Goal: Information Seeking & Learning: Check status

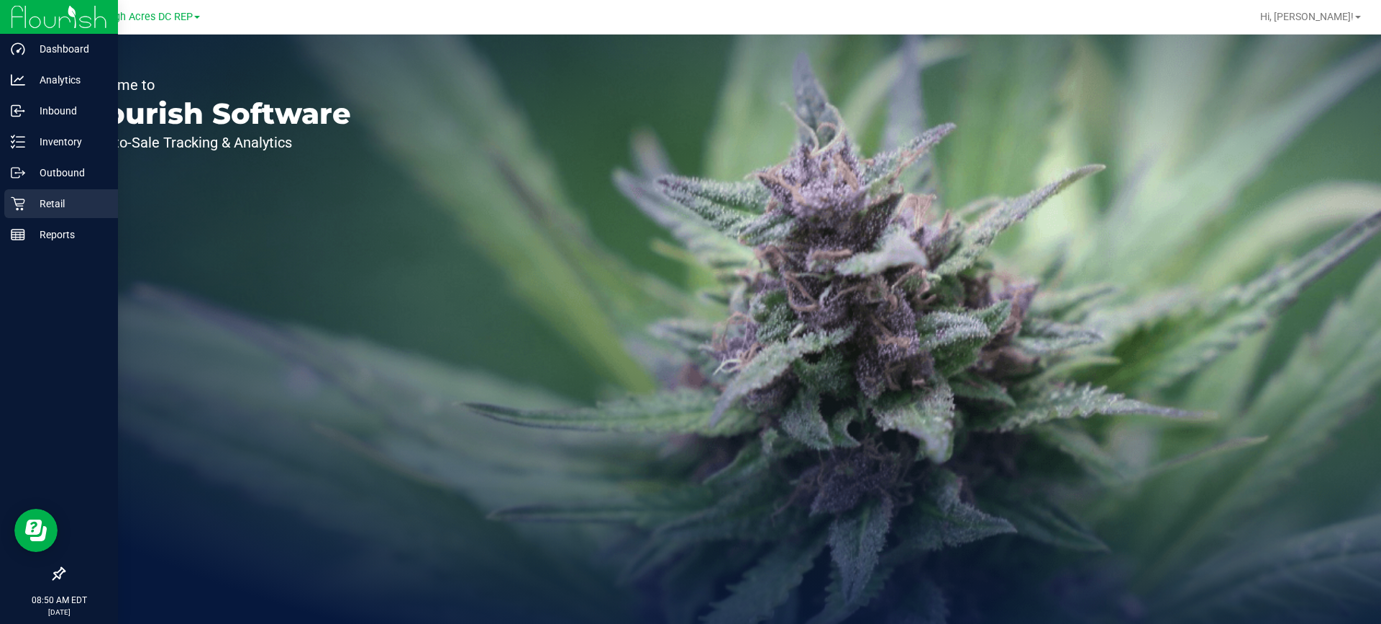
click at [60, 199] on p "Retail" at bounding box center [68, 203] width 86 height 17
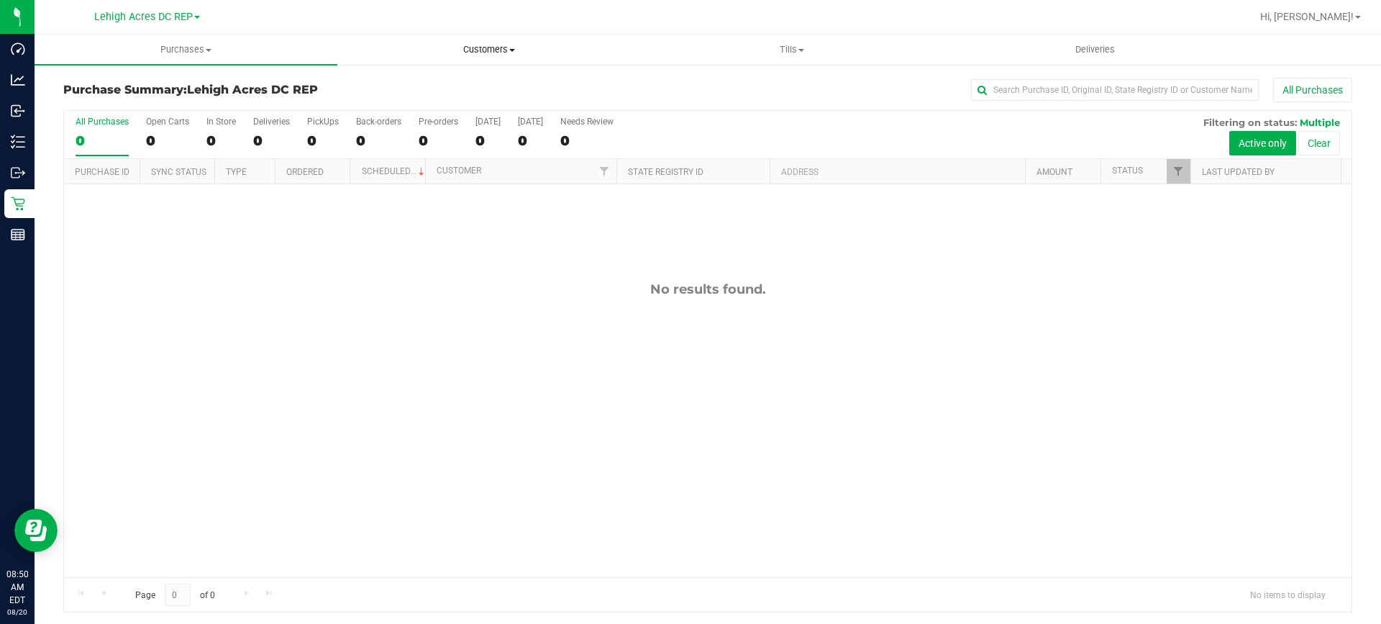
click at [501, 43] on span "Customers" at bounding box center [488, 49] width 301 height 13
click at [456, 90] on li "All customers" at bounding box center [488, 86] width 303 height 17
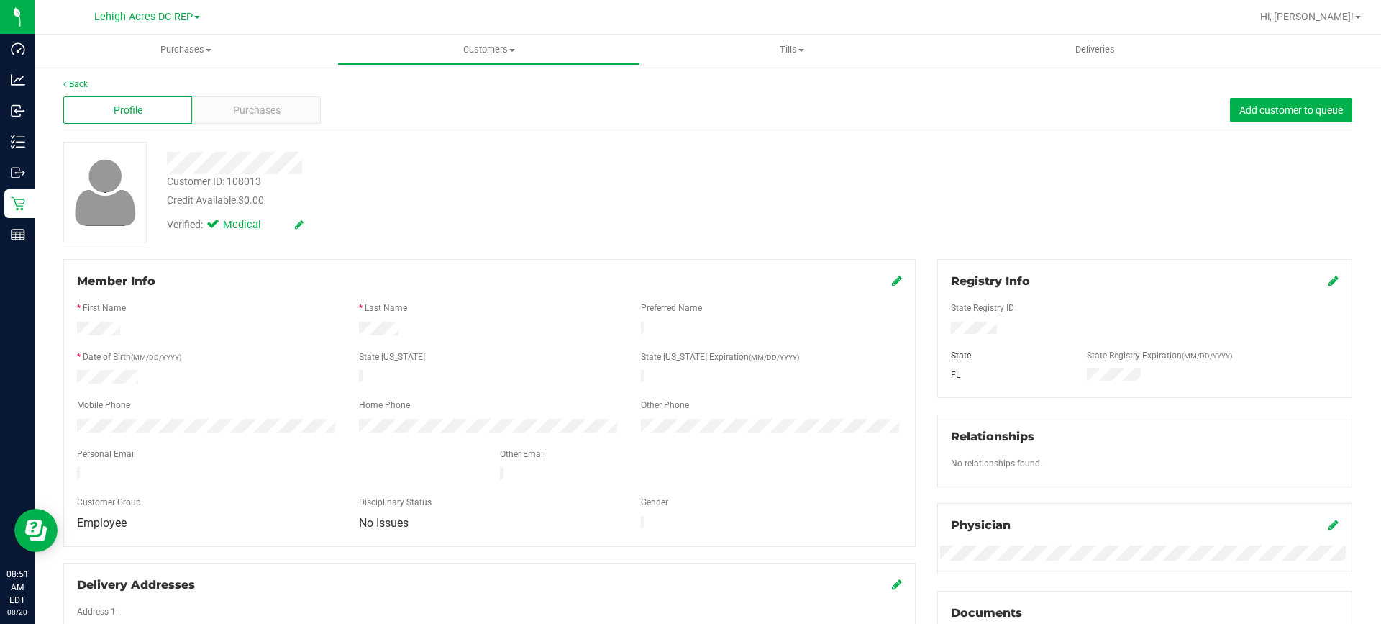
click at [272, 91] on div "Profile Purchases Add customer to queue" at bounding box center [707, 111] width 1289 height 40
click at [273, 104] on span "Purchases" at bounding box center [256, 110] width 47 height 15
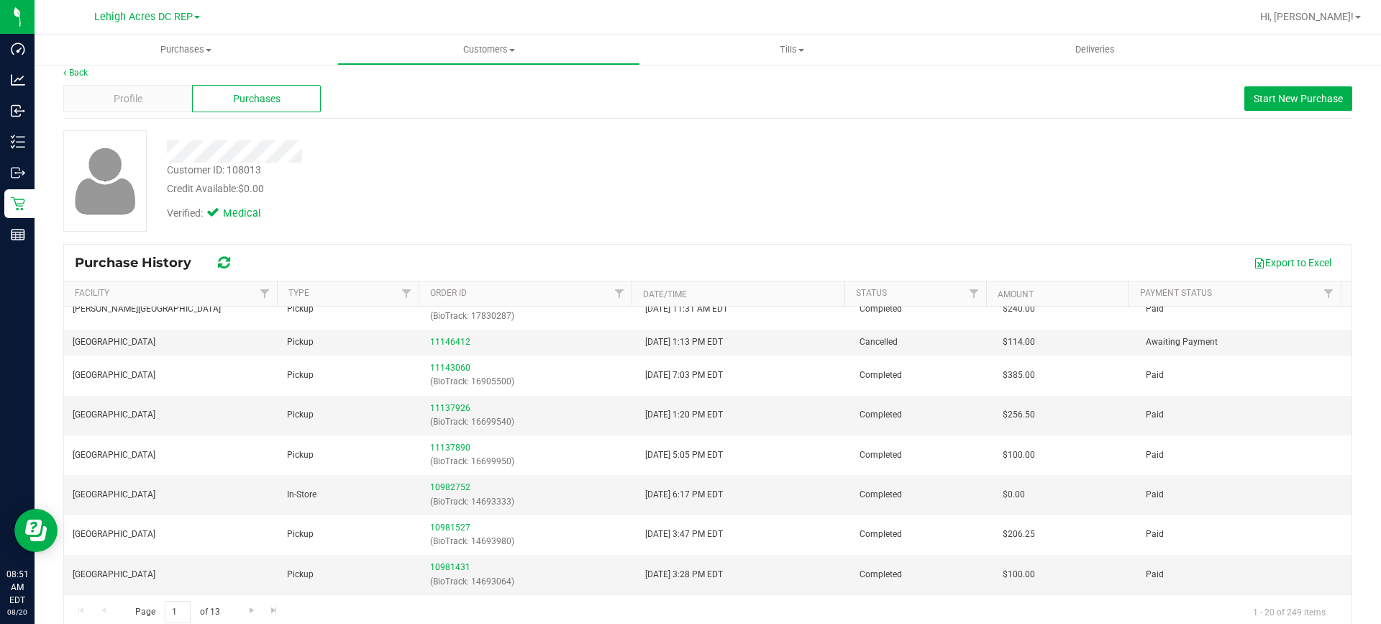
scroll to position [32, 0]
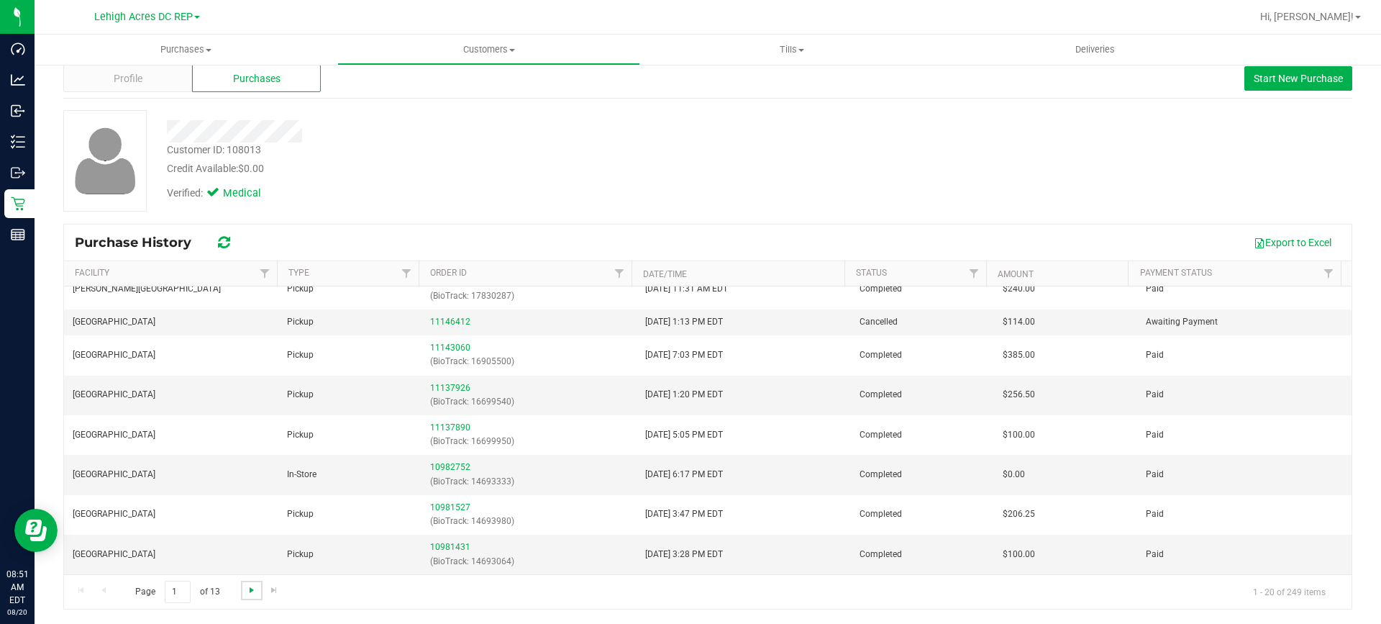
click at [248, 587] on span "Go to the next page" at bounding box center [252, 590] width 12 height 12
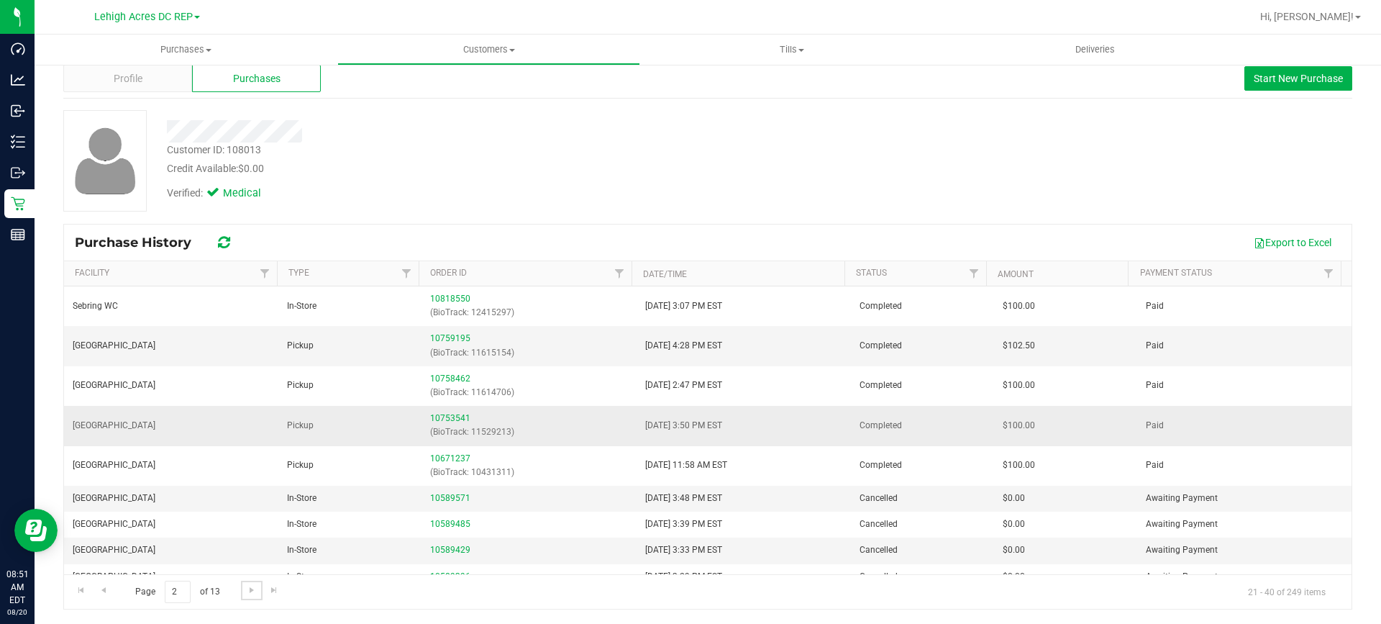
scroll to position [412, 0]
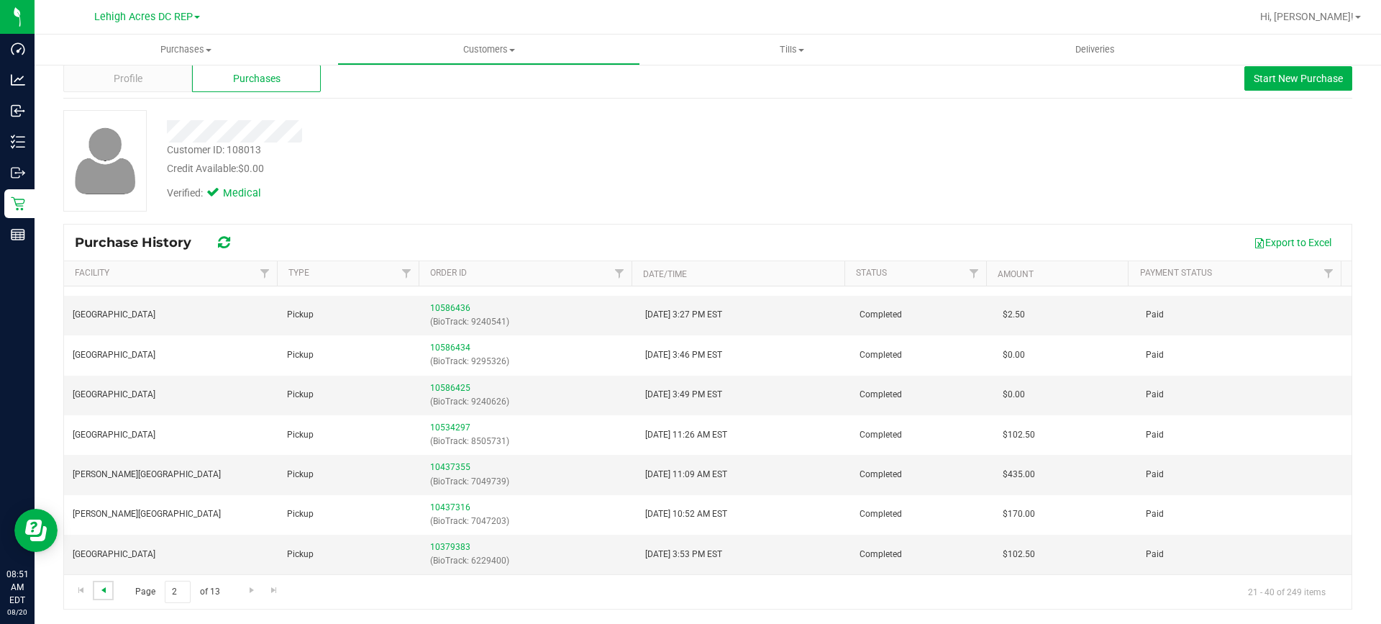
click at [107, 589] on span "Go to the previous page" at bounding box center [104, 590] width 12 height 12
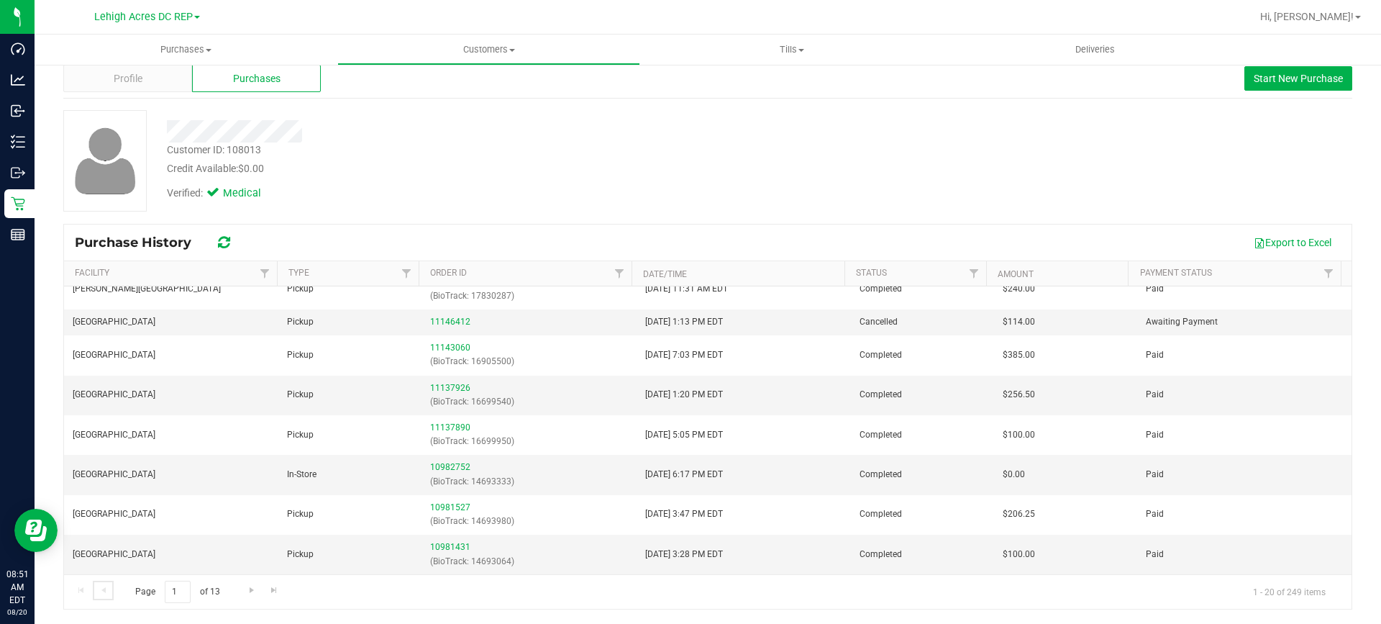
scroll to position [265, 0]
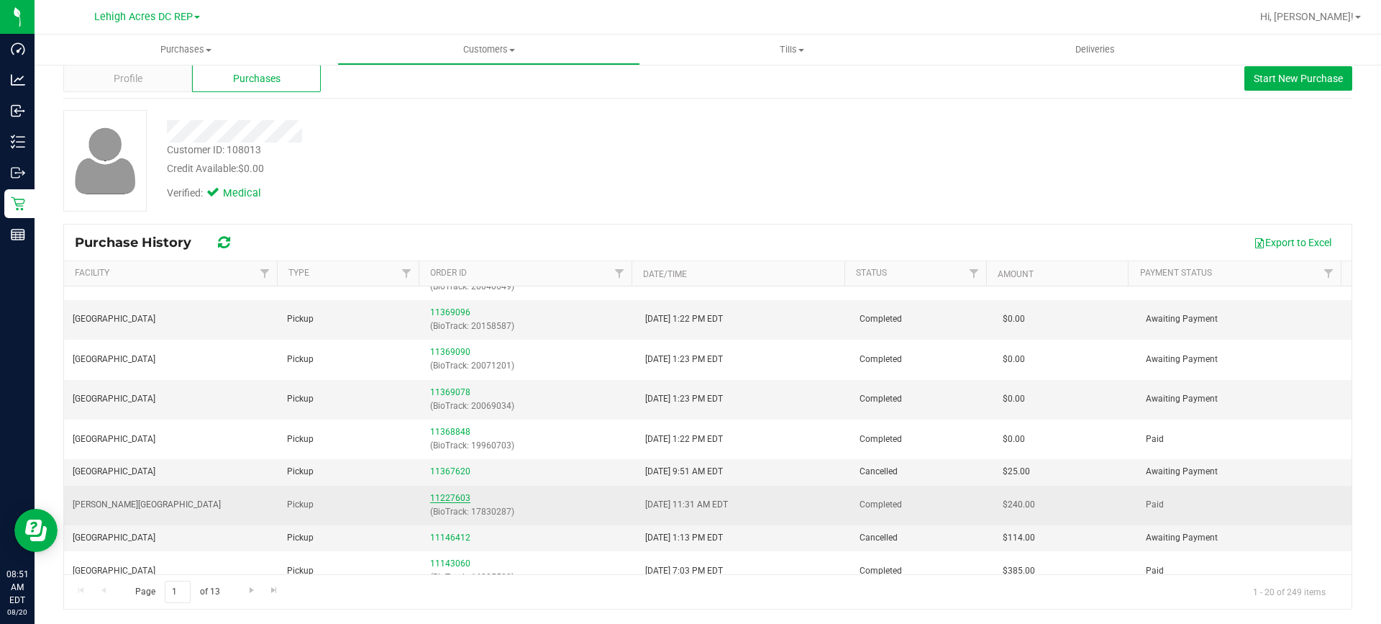
click at [439, 496] on link "11227603" at bounding box center [450, 498] width 40 height 10
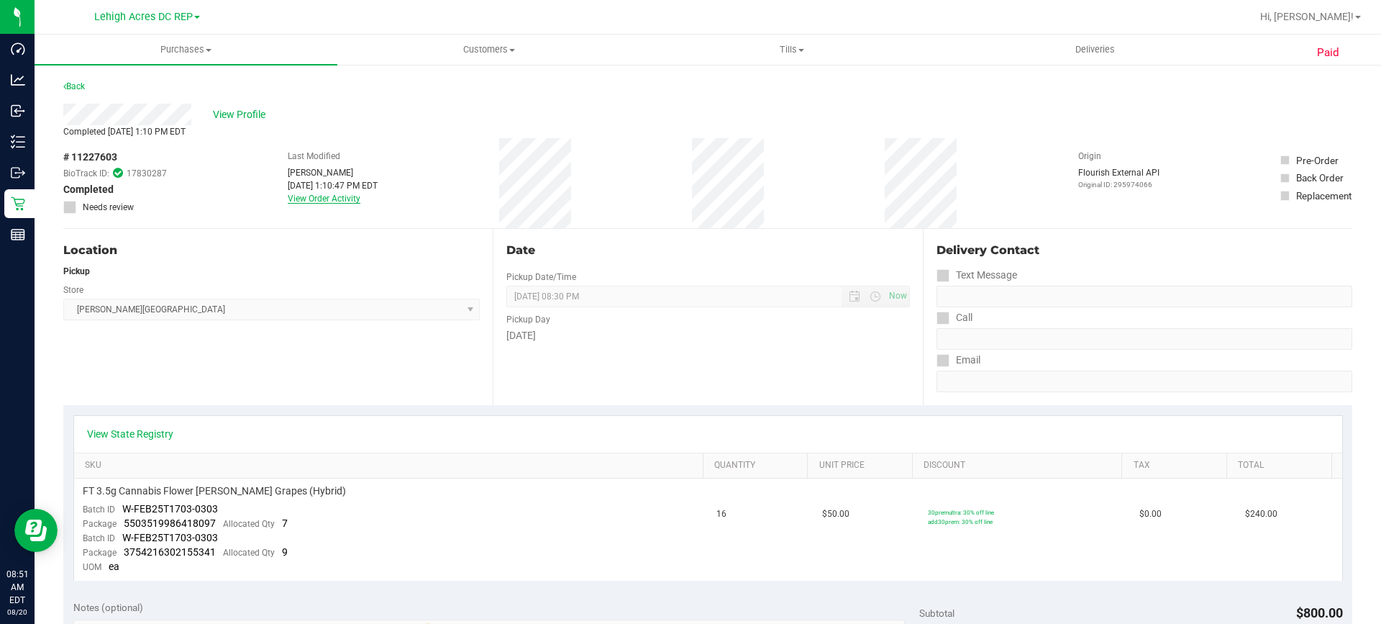
click at [332, 194] on link "View Order Activity" at bounding box center [324, 199] width 73 height 10
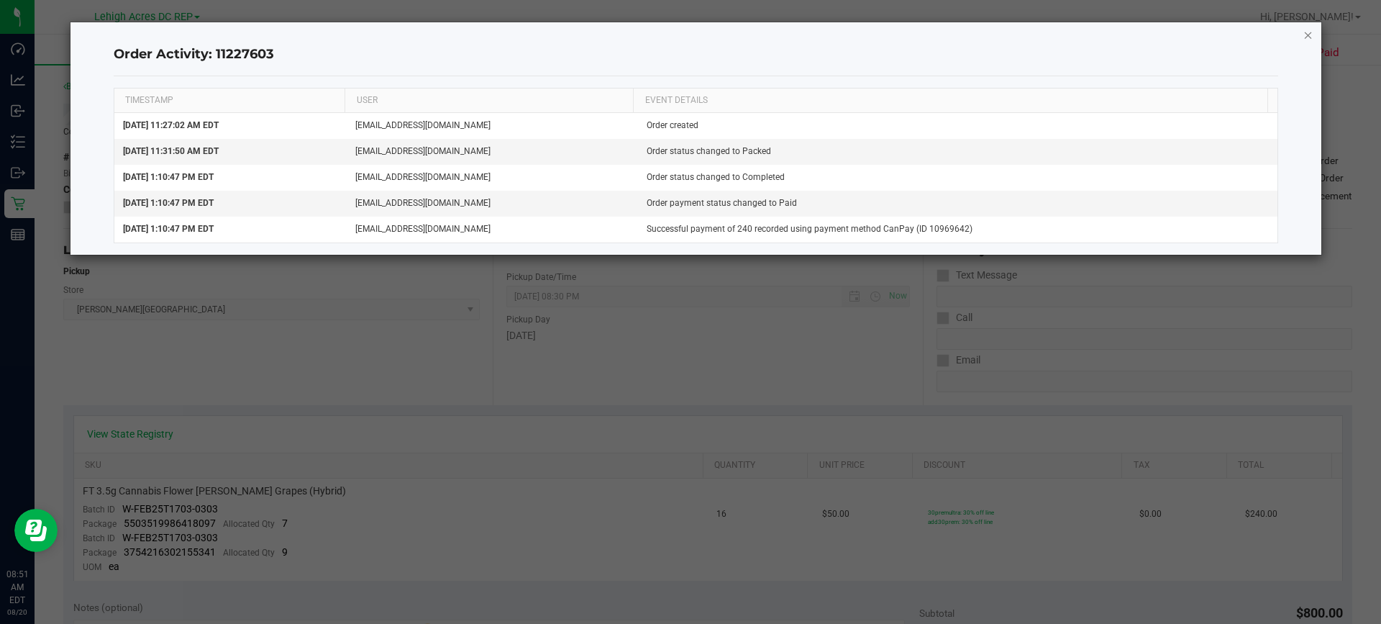
click at [1309, 36] on icon "button" at bounding box center [1309, 34] width 10 height 17
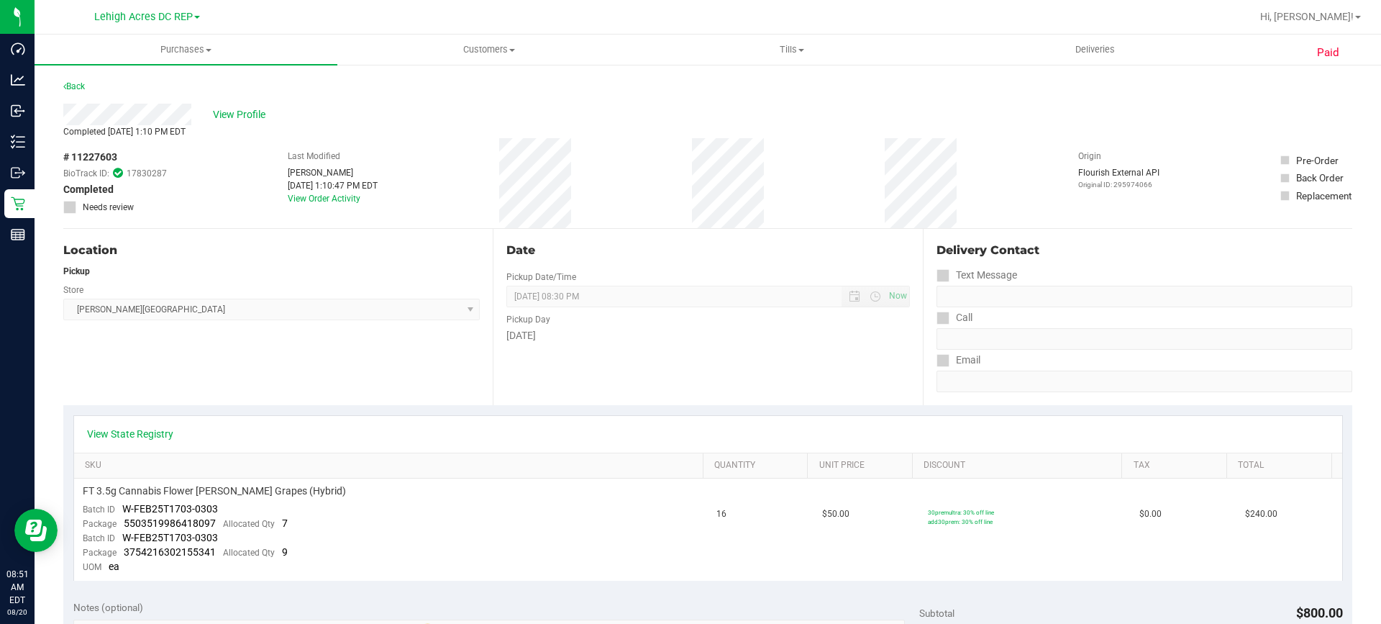
click at [70, 92] on div "Back" at bounding box center [74, 86] width 22 height 17
click at [68, 91] on link "Back" at bounding box center [74, 86] width 22 height 10
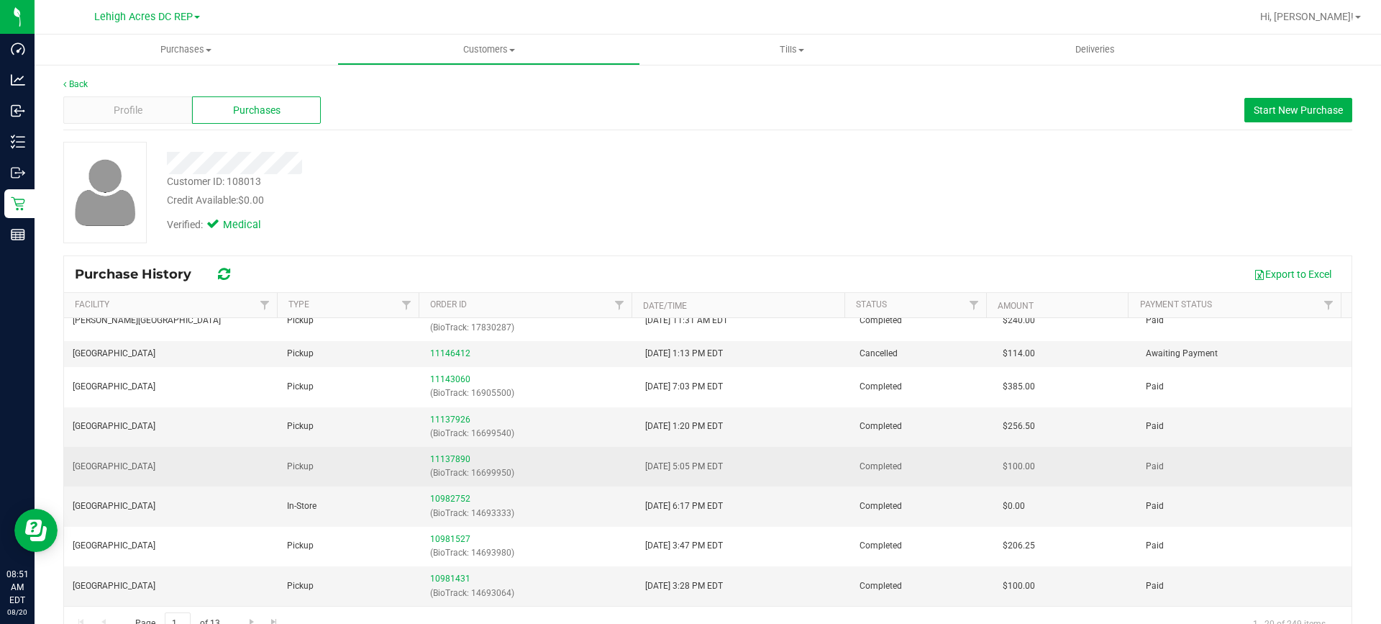
scroll to position [32, 0]
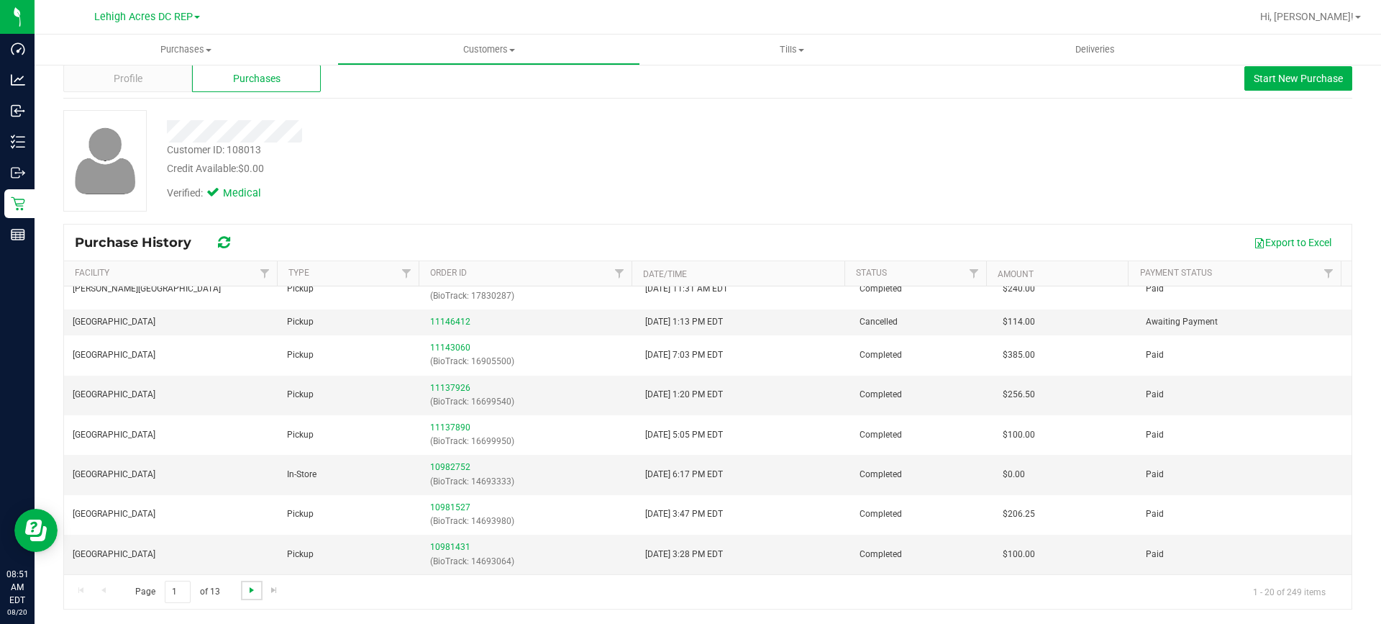
click at [255, 589] on span "Go to the next page" at bounding box center [252, 590] width 12 height 12
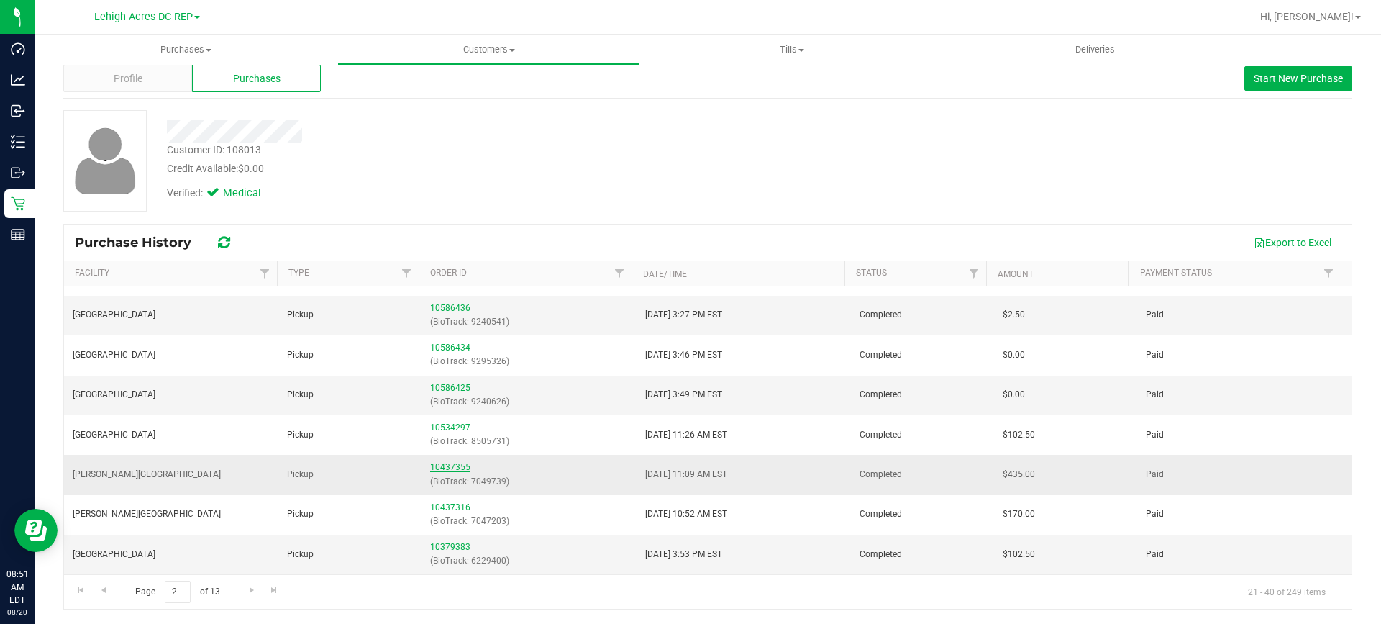
click at [452, 465] on link "10437355" at bounding box center [450, 467] width 40 height 10
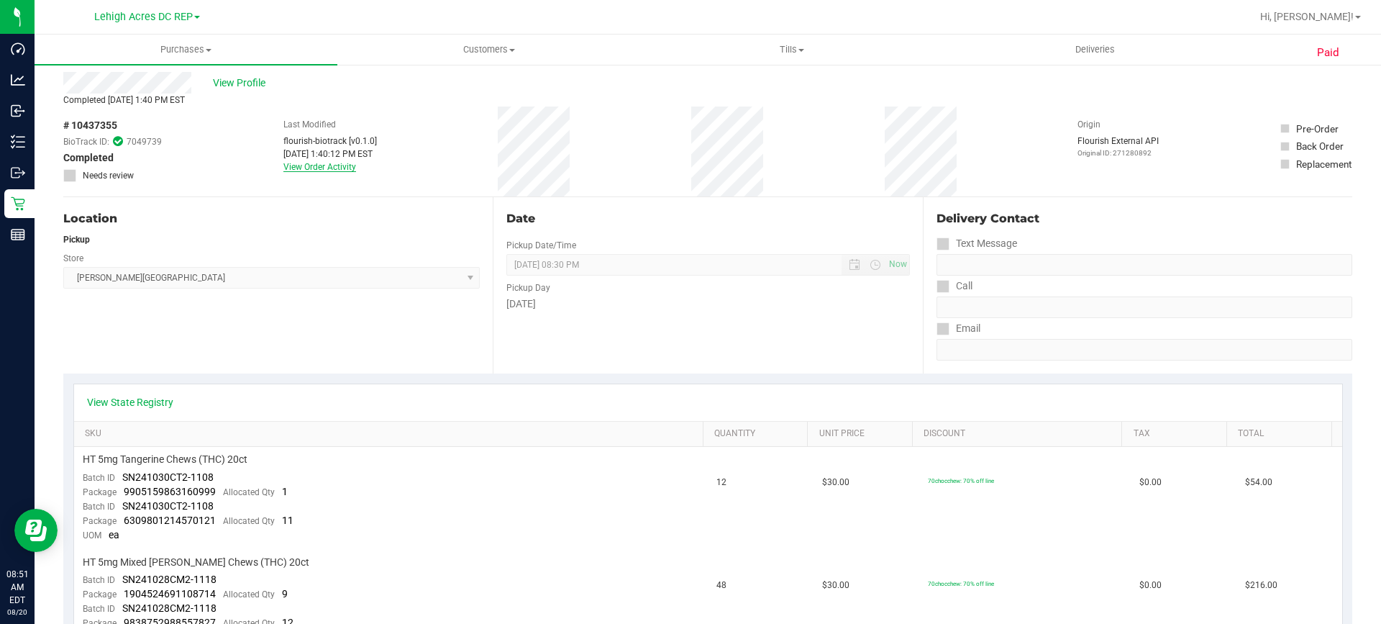
click at [339, 166] on link "View Order Activity" at bounding box center [319, 167] width 73 height 10
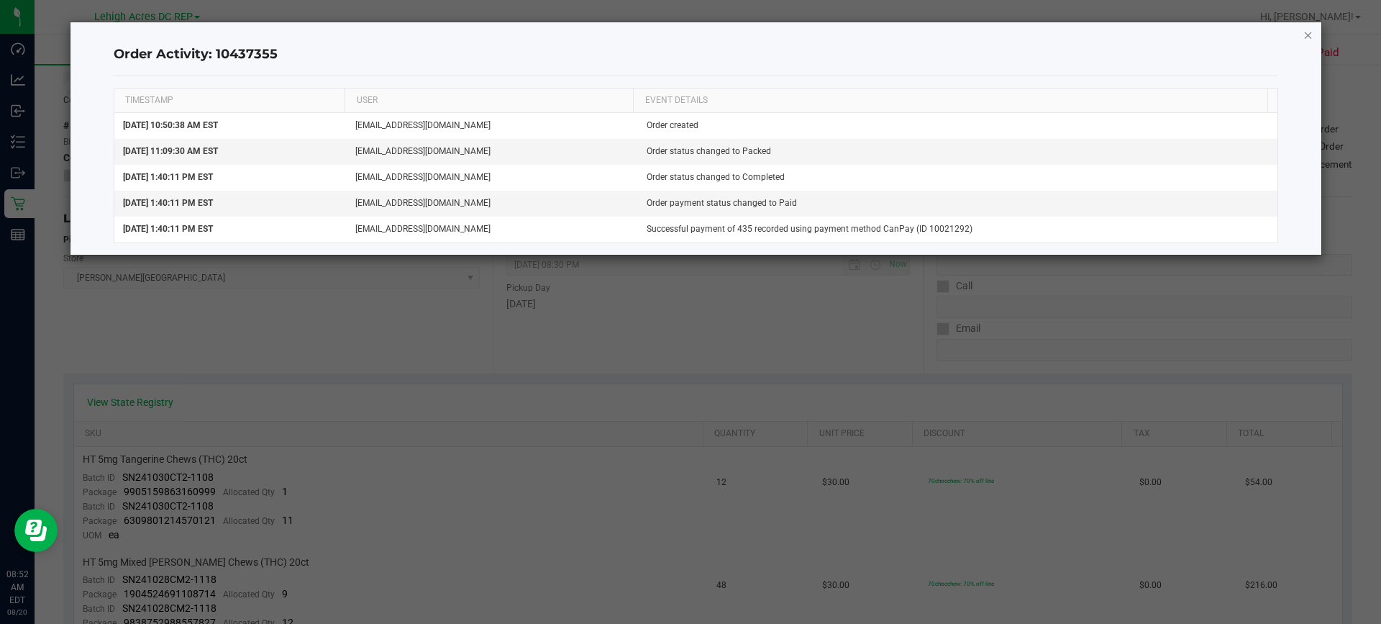
click at [1304, 35] on icon "button" at bounding box center [1309, 34] width 10 height 17
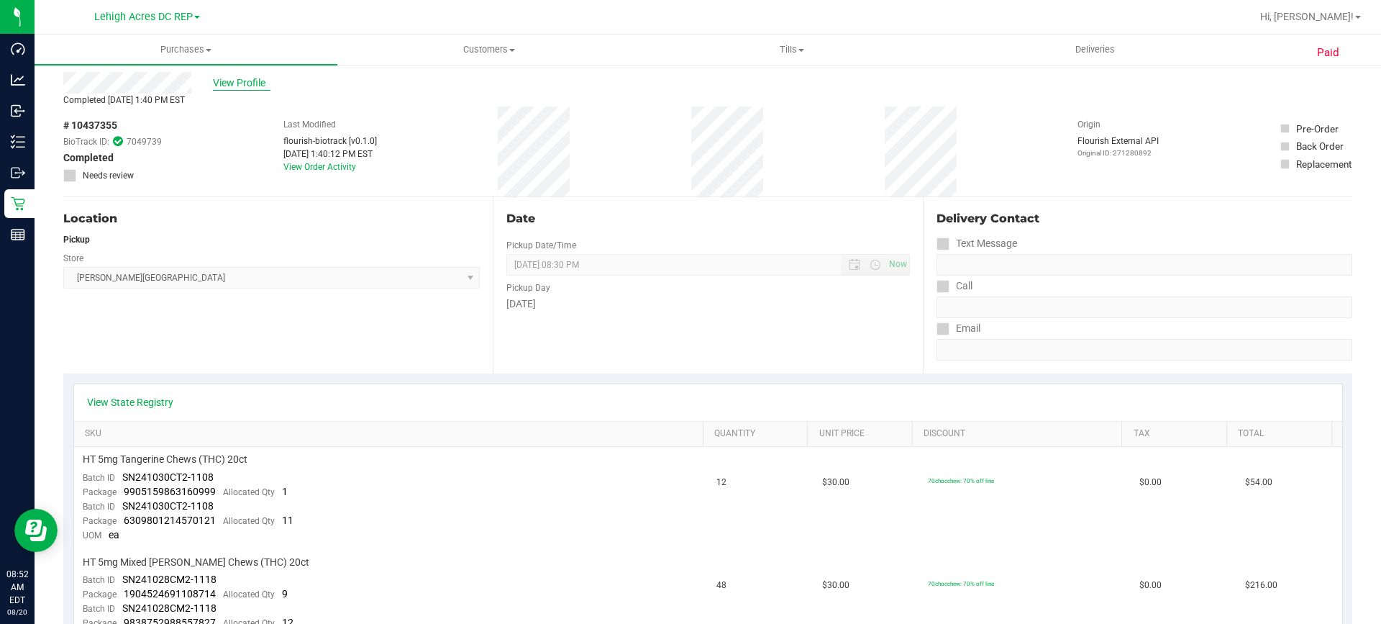
click at [233, 88] on span "View Profile" at bounding box center [242, 83] width 58 height 15
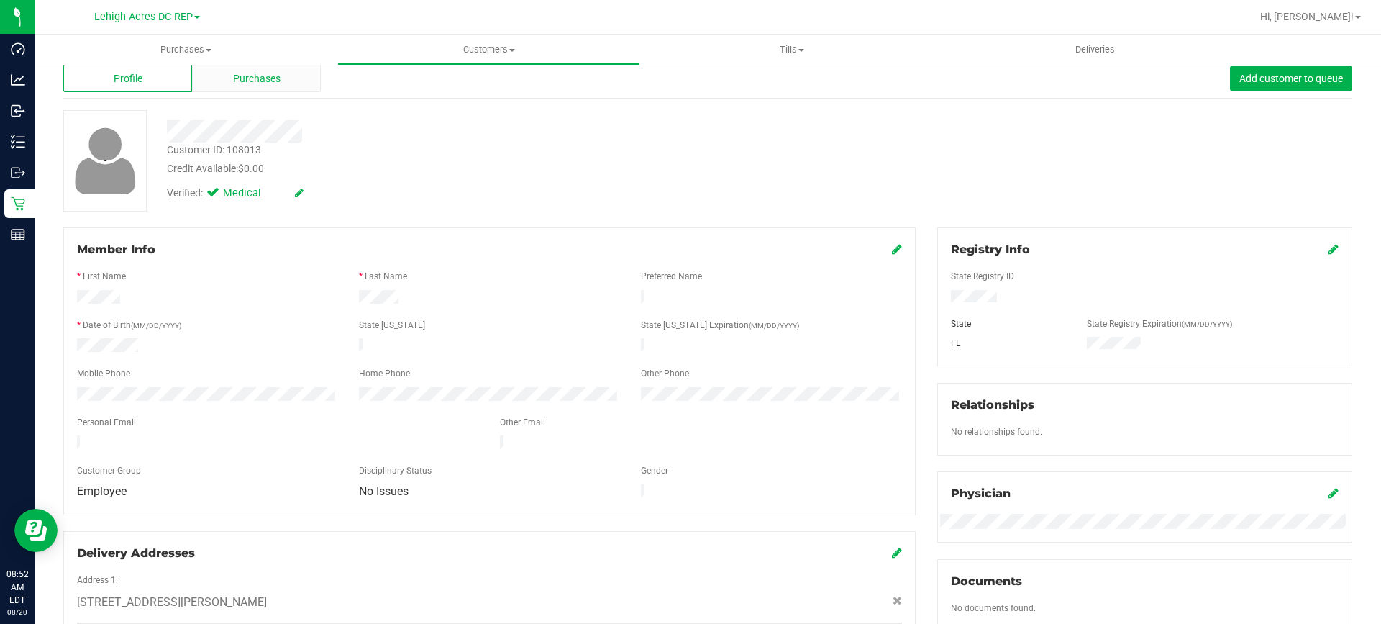
click at [283, 89] on div "Purchases" at bounding box center [256, 78] width 129 height 27
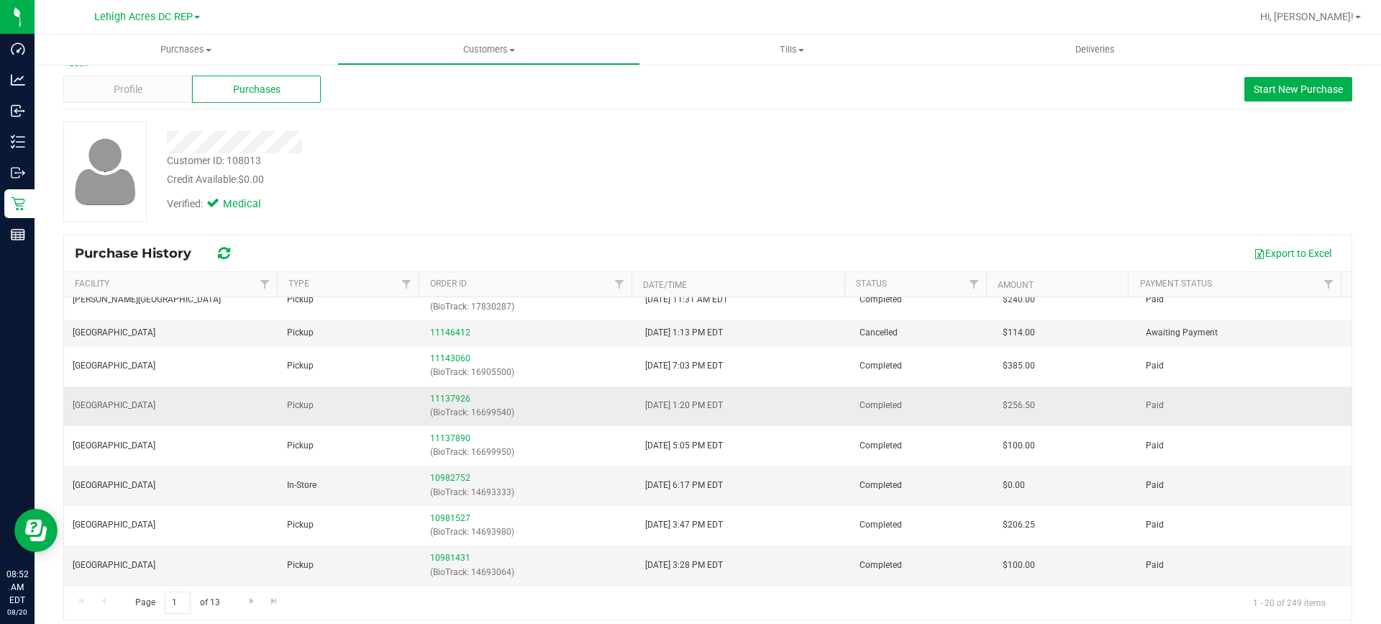
scroll to position [32, 0]
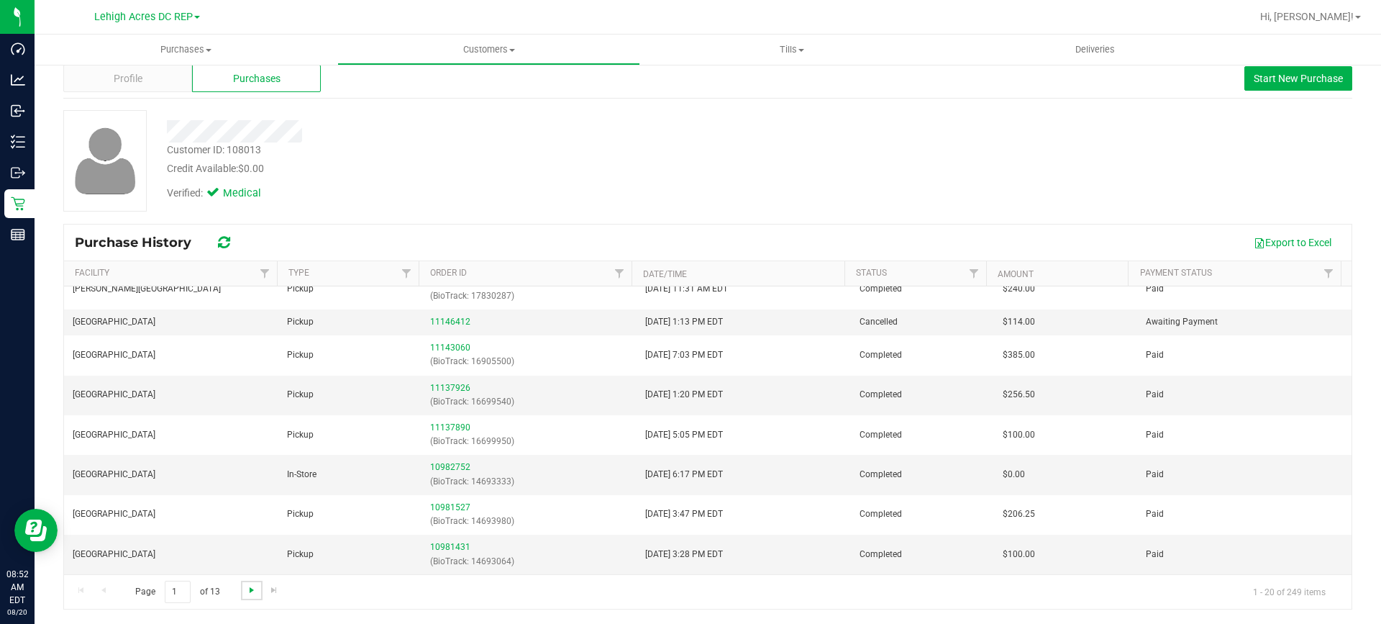
click at [251, 595] on span "Go to the next page" at bounding box center [252, 590] width 12 height 12
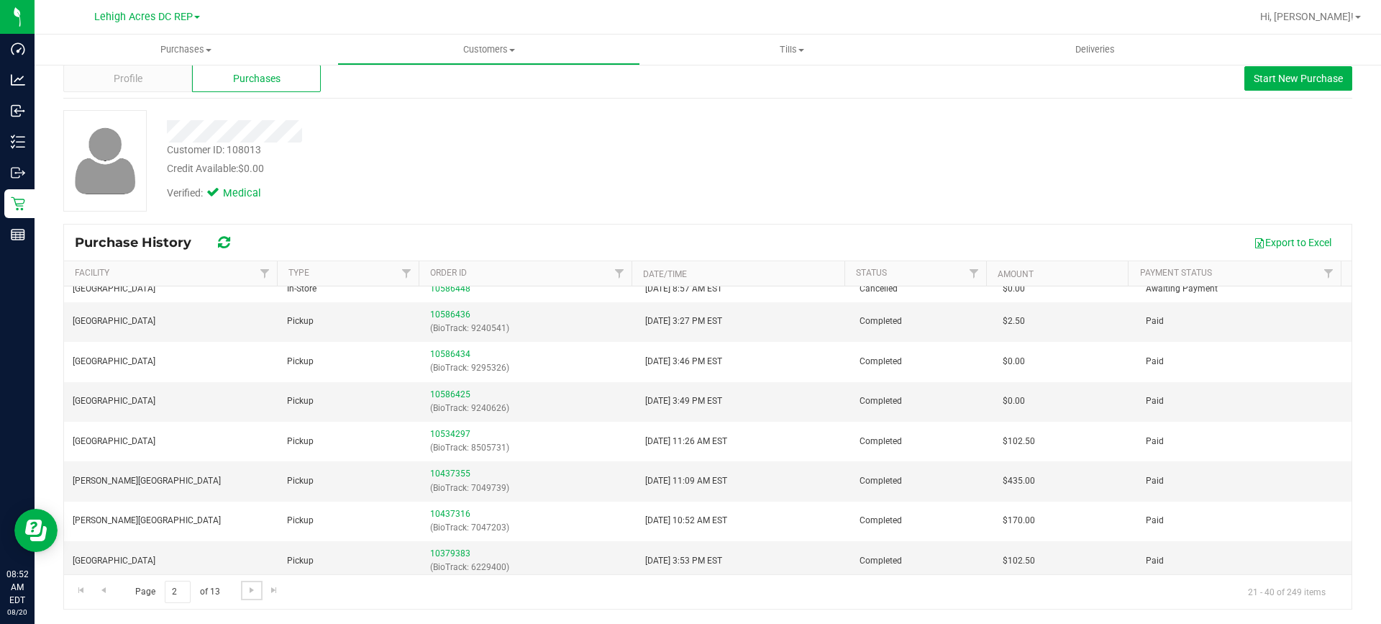
scroll to position [412, 0]
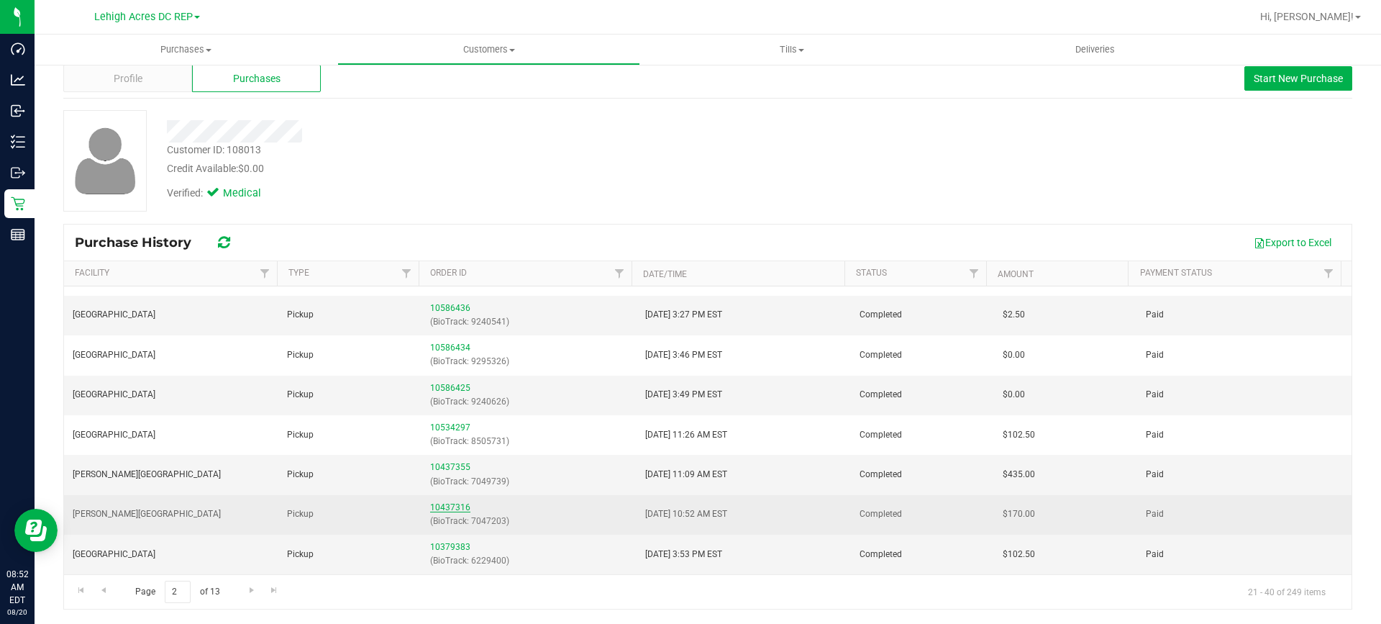
click at [435, 507] on link "10437316" at bounding box center [450, 507] width 40 height 10
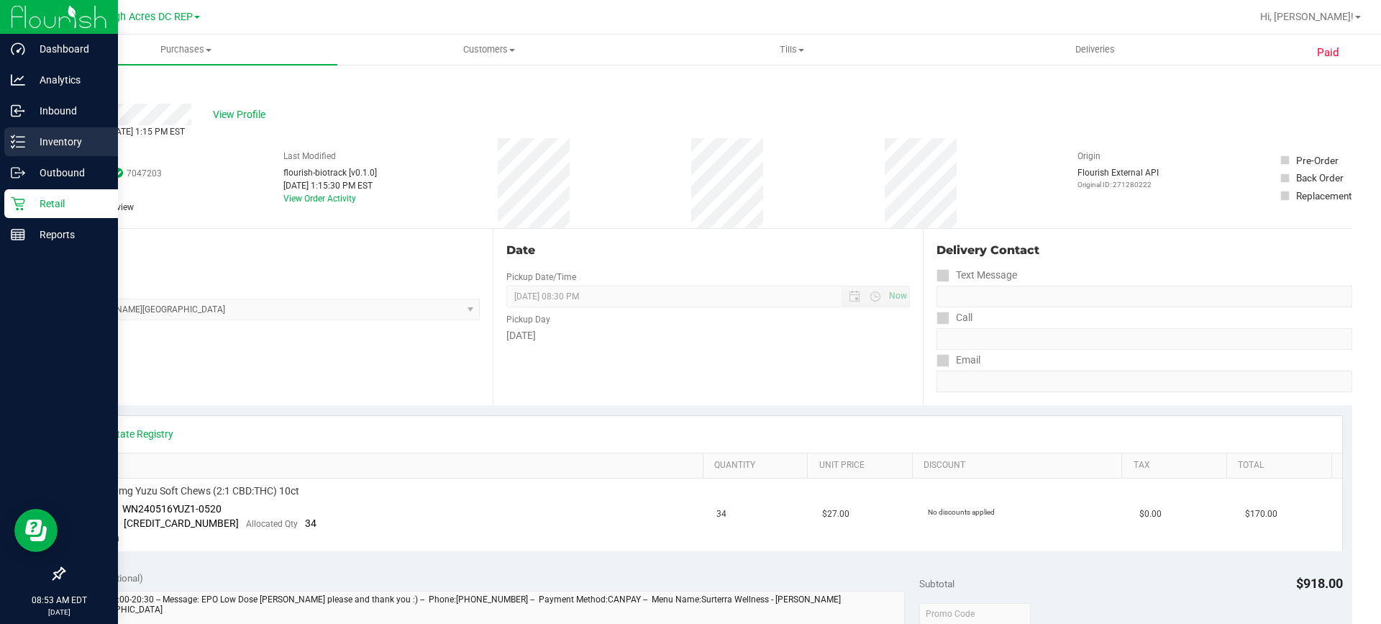
click at [61, 145] on p "Inventory" at bounding box center [68, 141] width 86 height 17
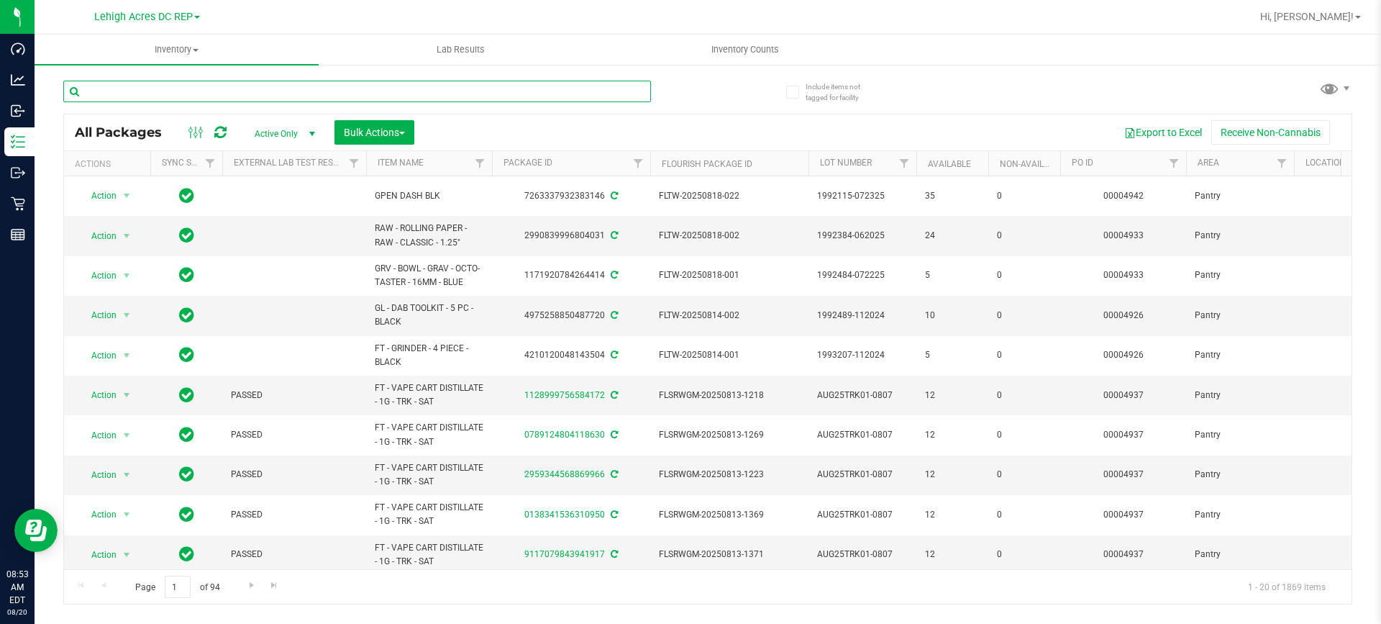
click at [204, 87] on input "text" at bounding box center [357, 92] width 588 height 22
type input "theragel"
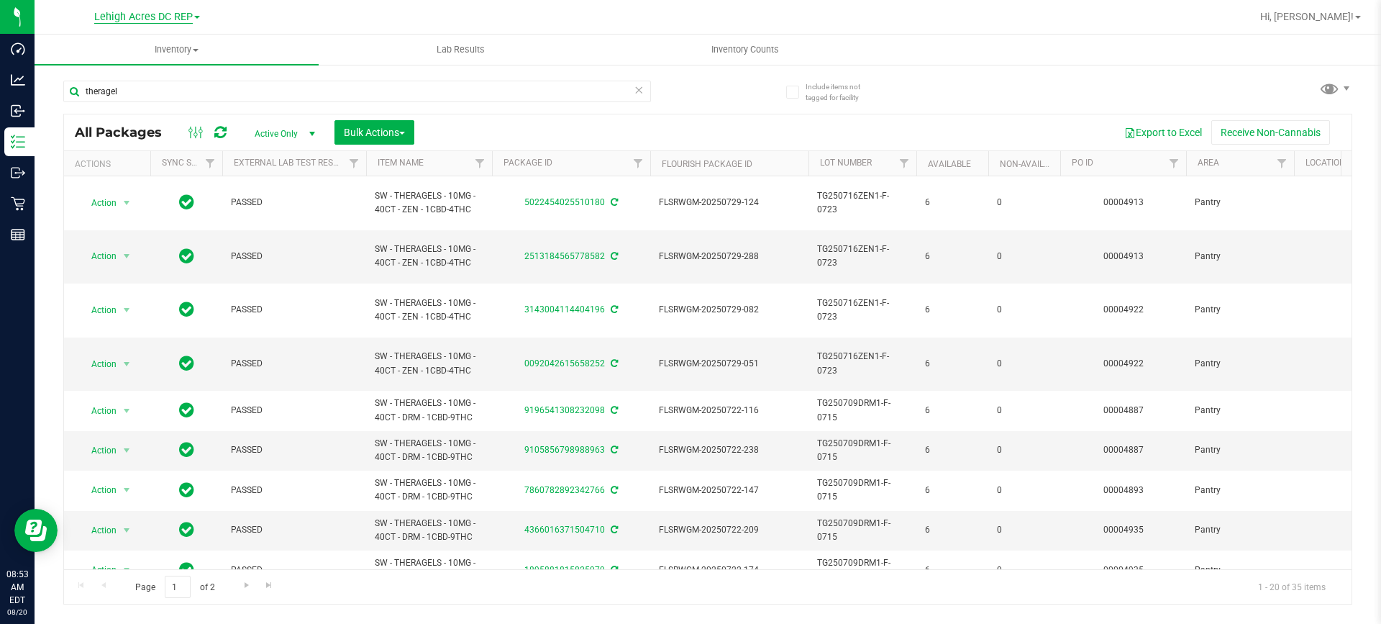
click at [182, 11] on span "Lehigh Acres DC REP" at bounding box center [143, 17] width 99 height 13
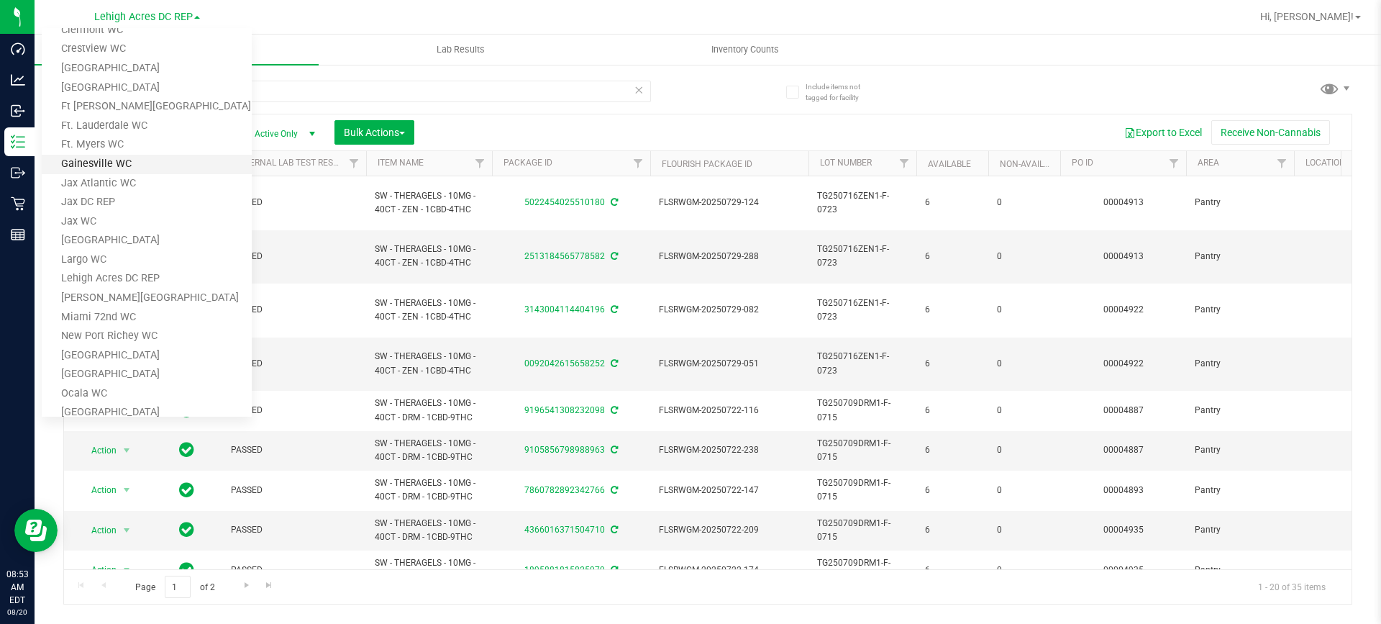
scroll to position [216, 0]
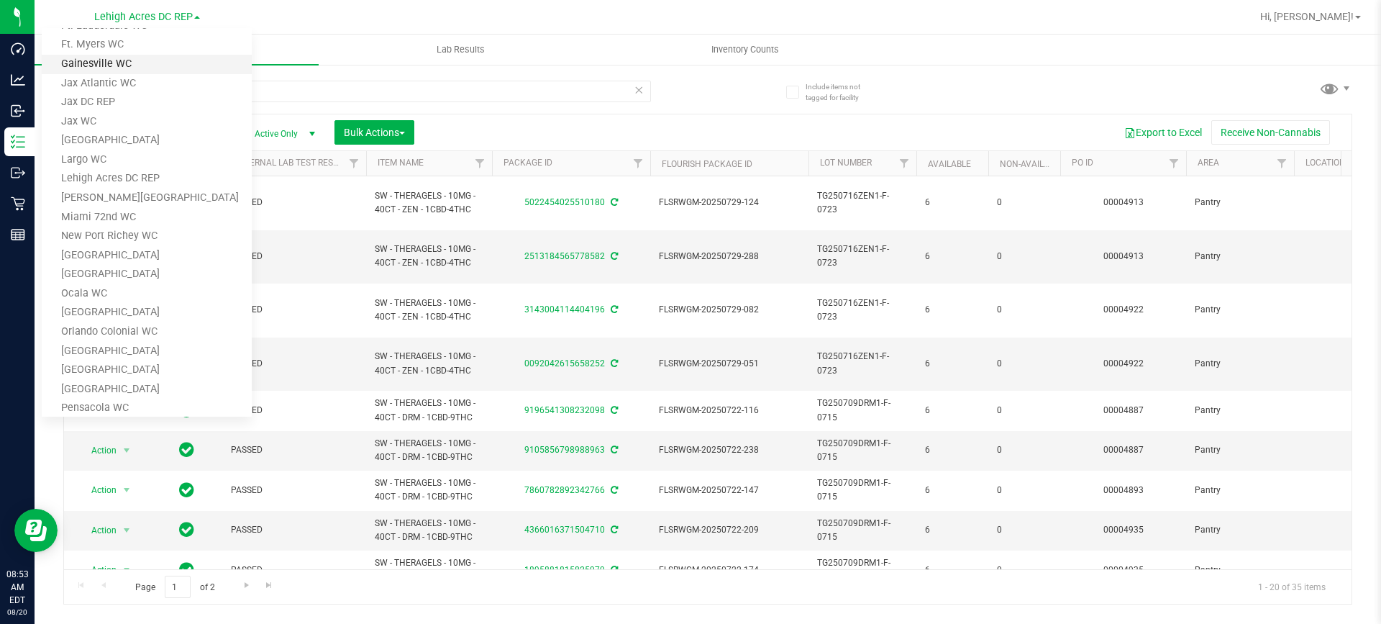
click at [170, 274] on link "[GEOGRAPHIC_DATA]" at bounding box center [147, 274] width 210 height 19
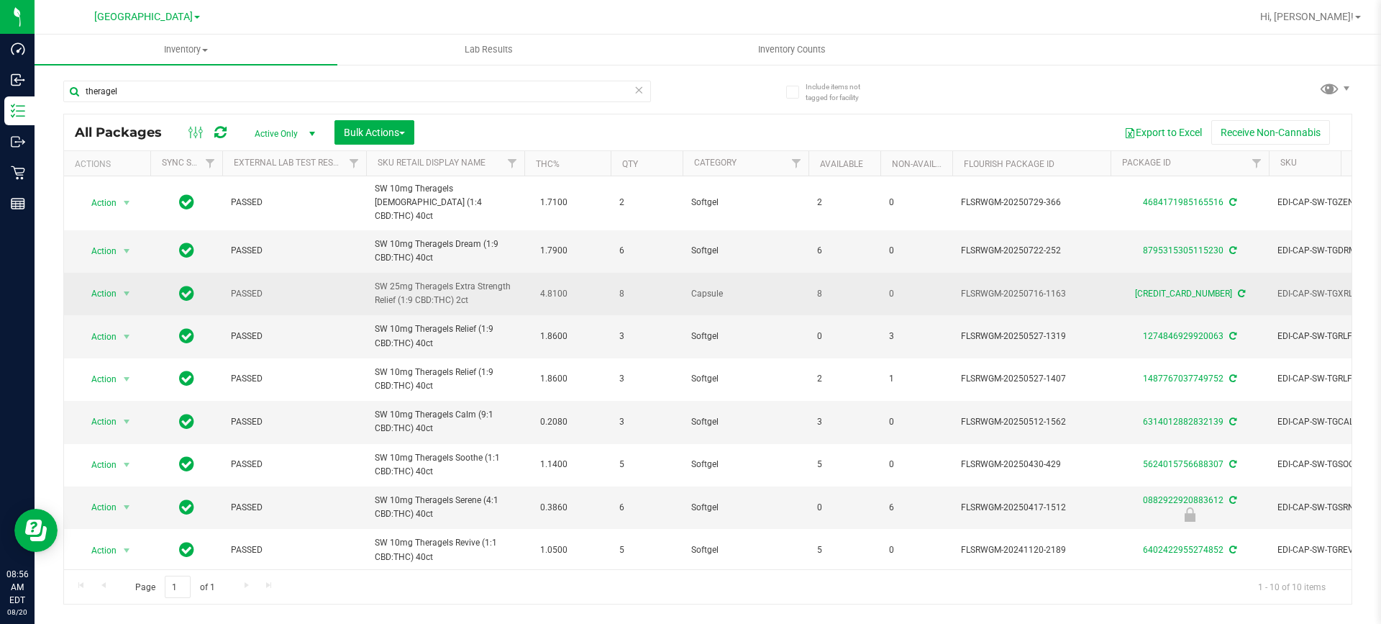
drag, startPoint x: 468, startPoint y: 290, endPoint x: 368, endPoint y: 273, distance: 102.2
click at [368, 273] on td "SW 25mg Theragels Extra Strength Relief (1:9 CBD:THC) 2ct" at bounding box center [445, 294] width 158 height 42
copy span "SW 25mg Theragels Extra Strength Relief (1:9 CBD:THC) 2ct"
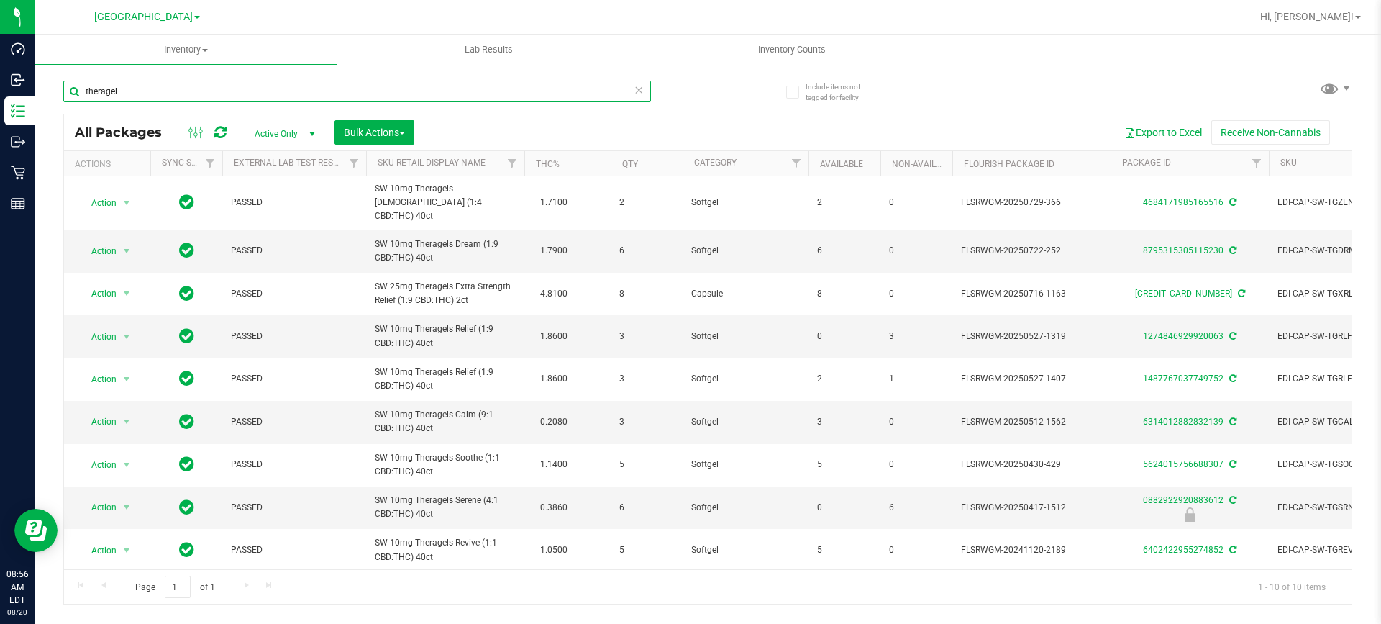
click at [187, 88] on input "theragel" at bounding box center [357, 92] width 588 height 22
type input "t"
paste input "SW 25mg Theragels Extra Strength Relief (1:9 CBD:THC) 2ct"
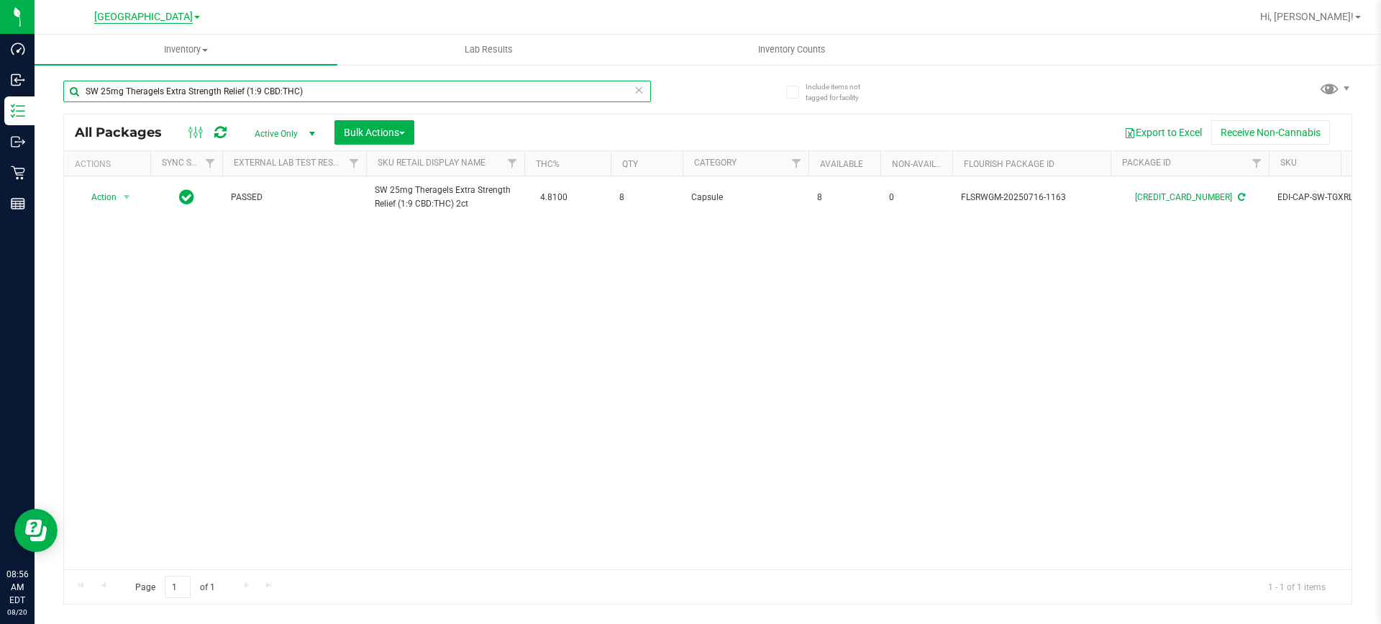
type input "SW 25mg Theragels Extra Strength Relief (1:9 CBD:THC)"
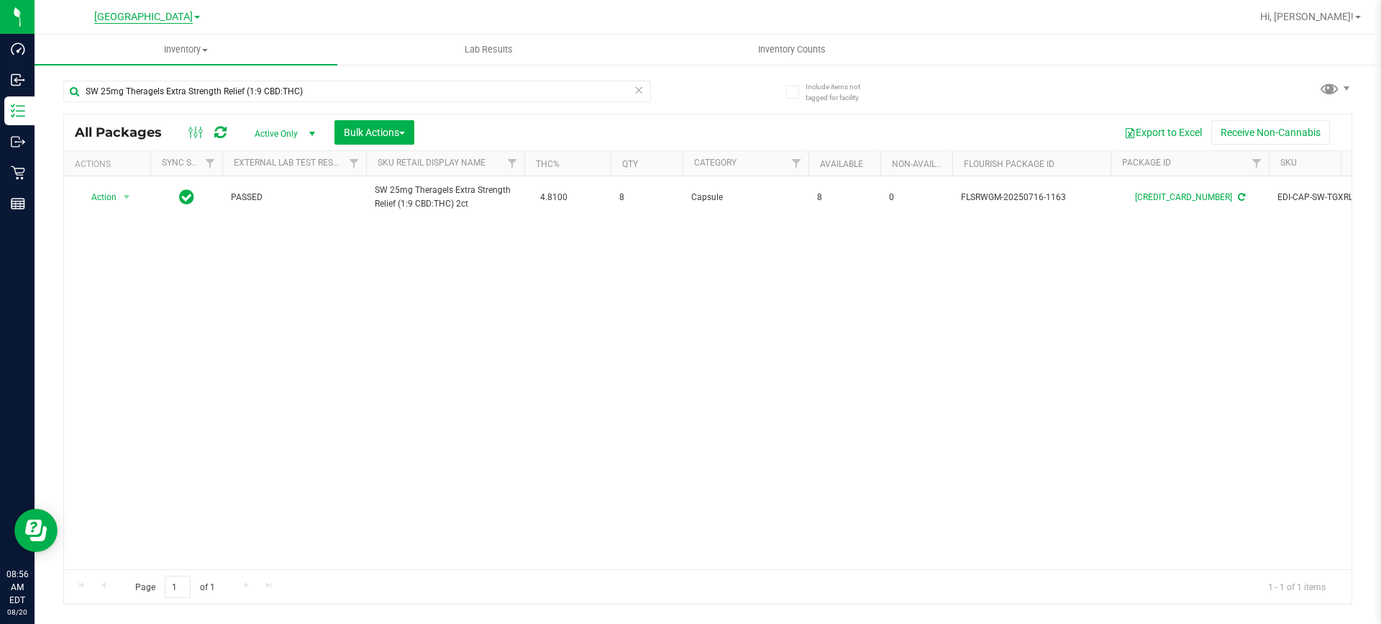
click at [160, 19] on span "[GEOGRAPHIC_DATA]" at bounding box center [143, 17] width 99 height 13
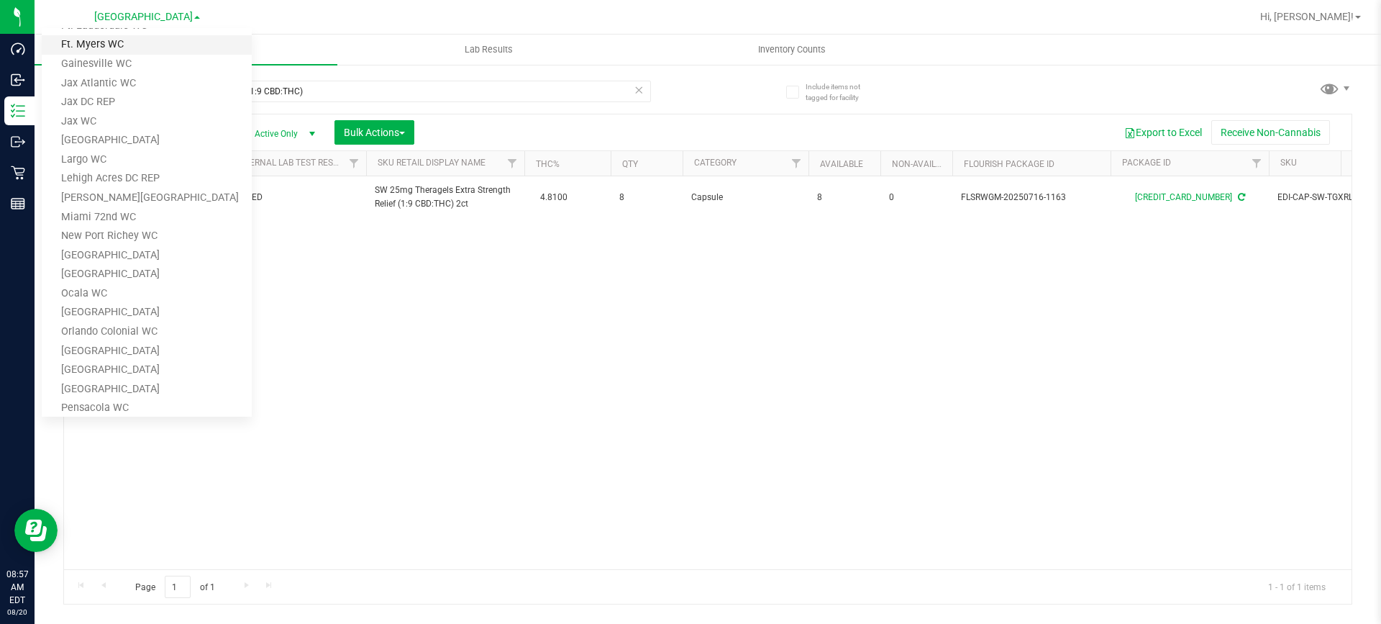
click at [142, 47] on link "Ft. Myers WC" at bounding box center [147, 44] width 210 height 19
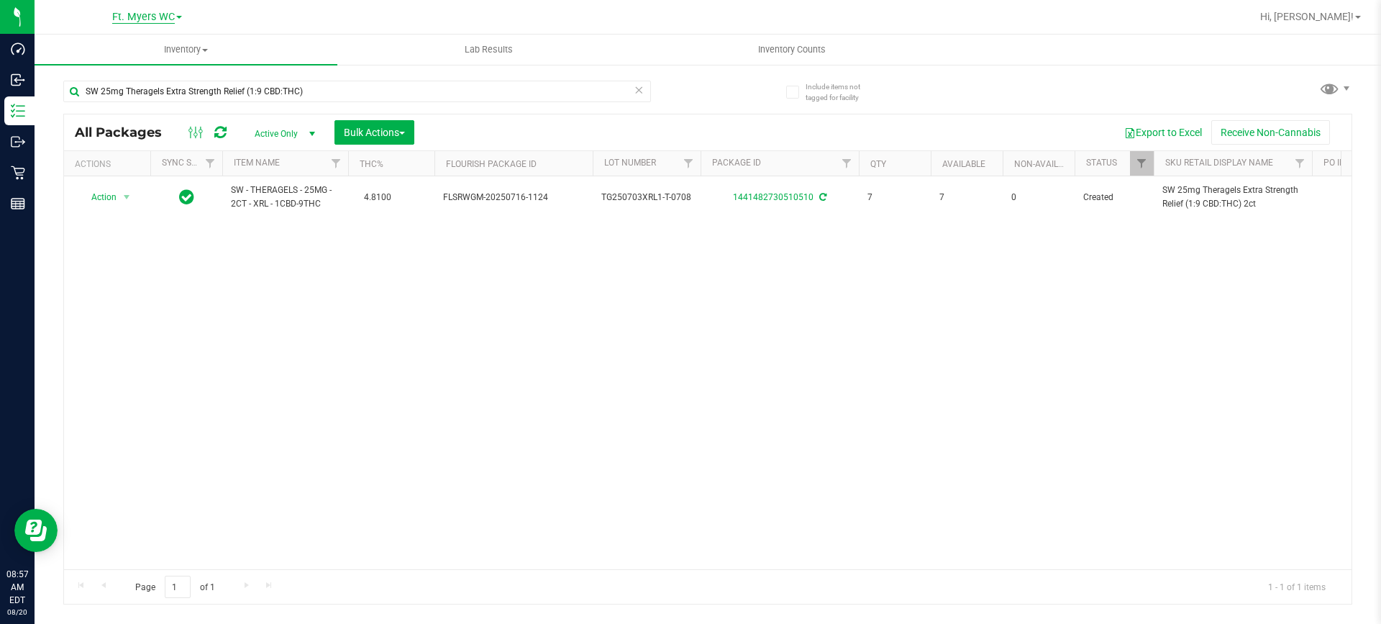
click at [168, 17] on span "Ft. Myers WC" at bounding box center [143, 17] width 63 height 13
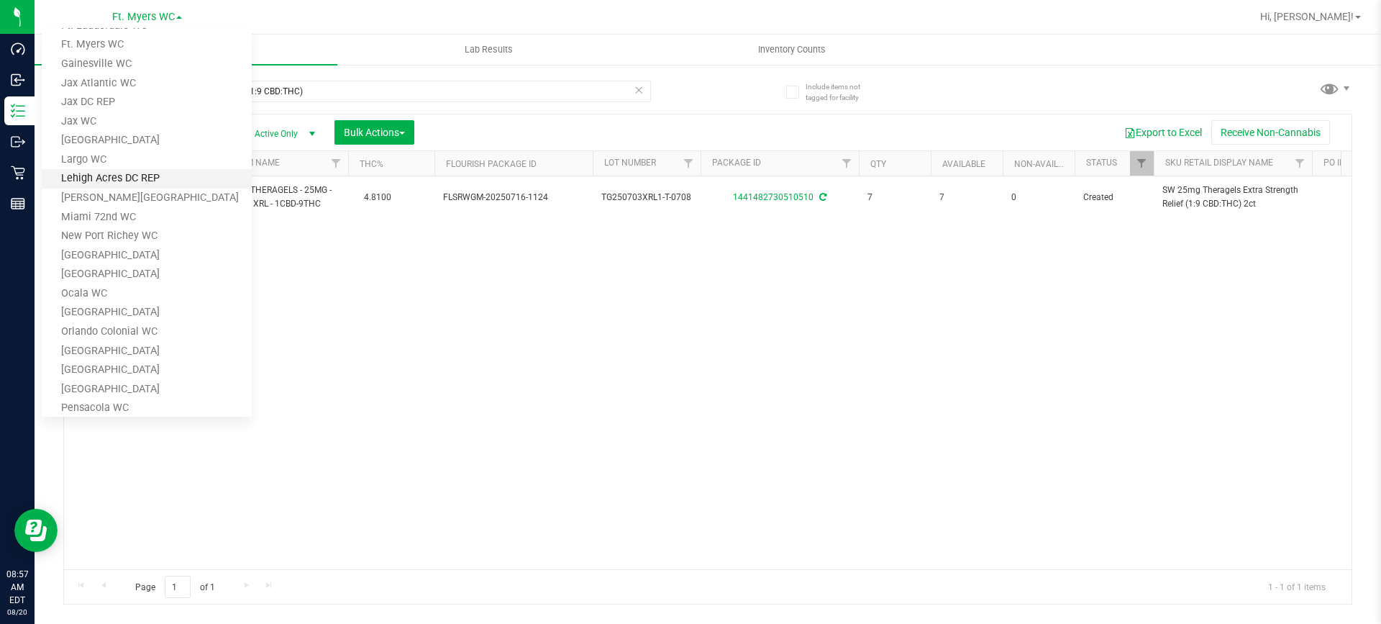
click at [153, 186] on link "Lehigh Acres DC REP" at bounding box center [147, 178] width 210 height 19
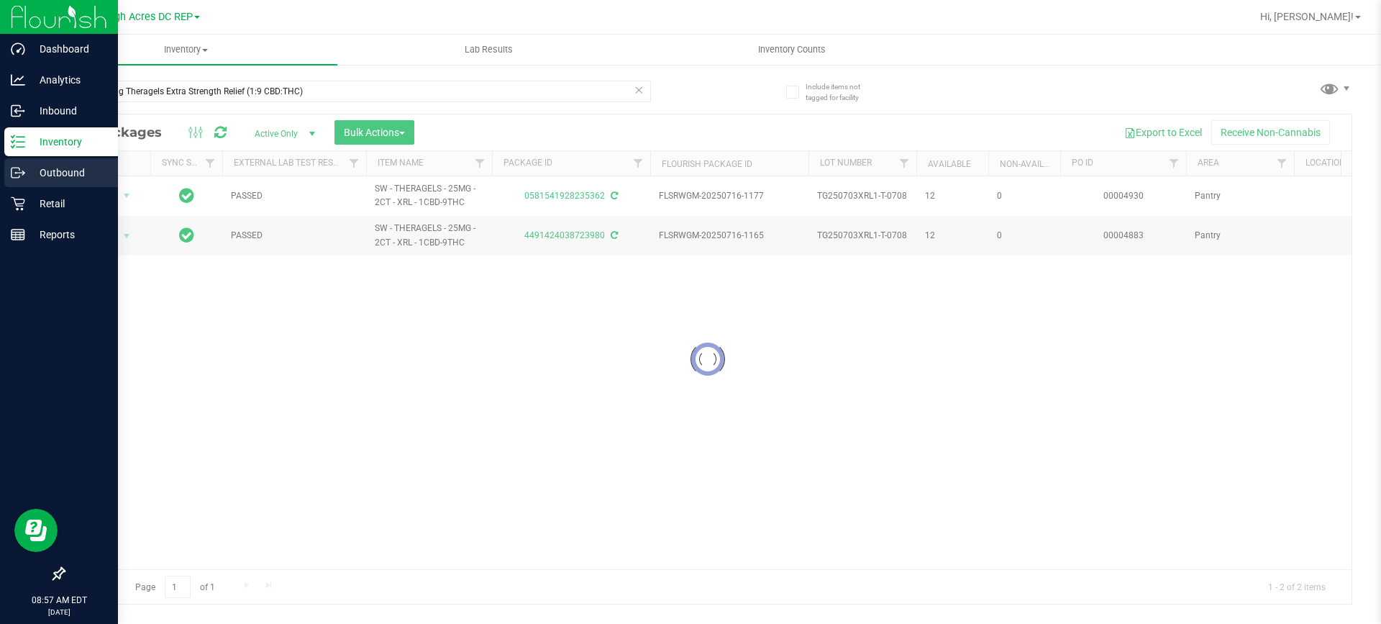
click at [47, 168] on p "Outbound" at bounding box center [68, 172] width 86 height 17
click at [53, 169] on p "Outbound" at bounding box center [68, 172] width 86 height 17
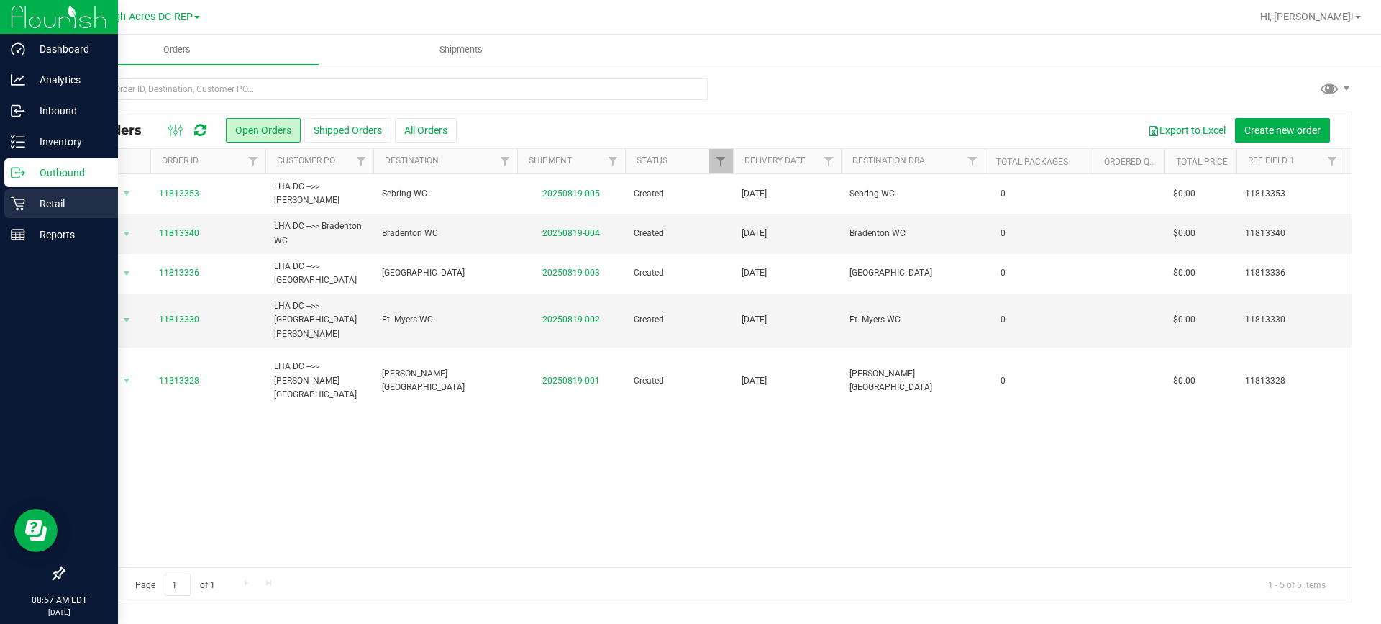
click at [68, 206] on p "Retail" at bounding box center [68, 203] width 86 height 17
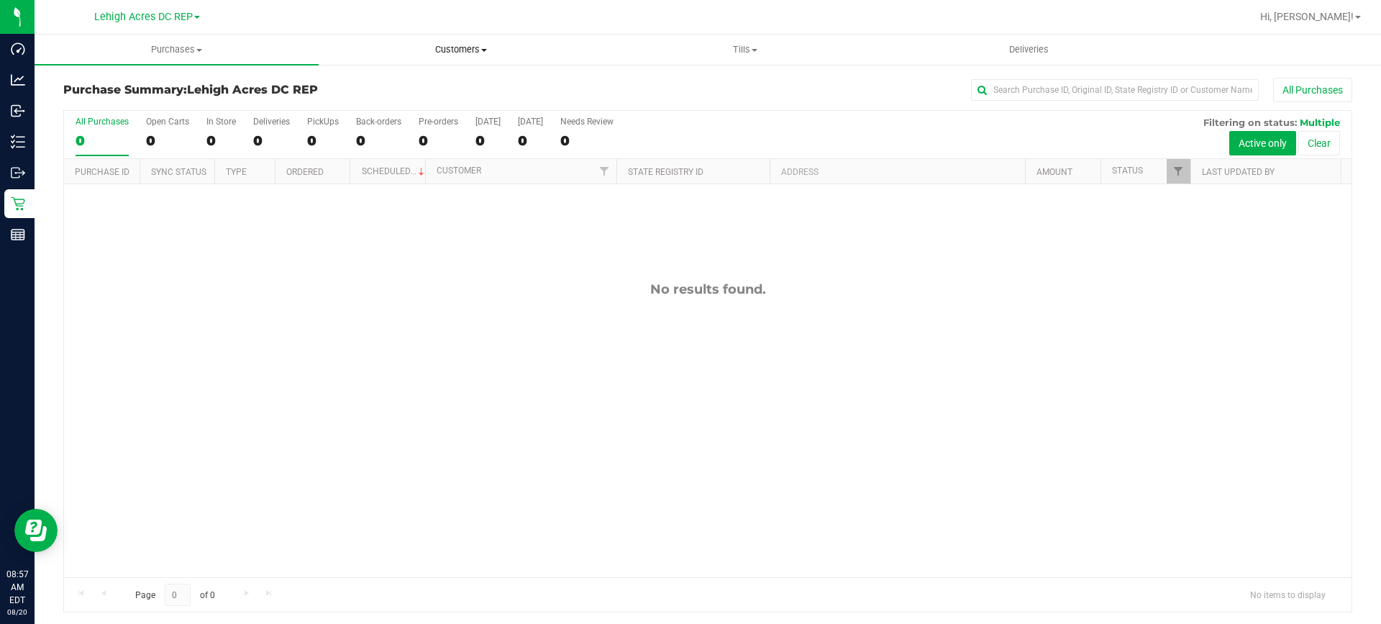
click at [453, 48] on span "Customers" at bounding box center [460, 49] width 283 height 13
click at [404, 87] on span "All customers" at bounding box center [371, 87] width 104 height 12
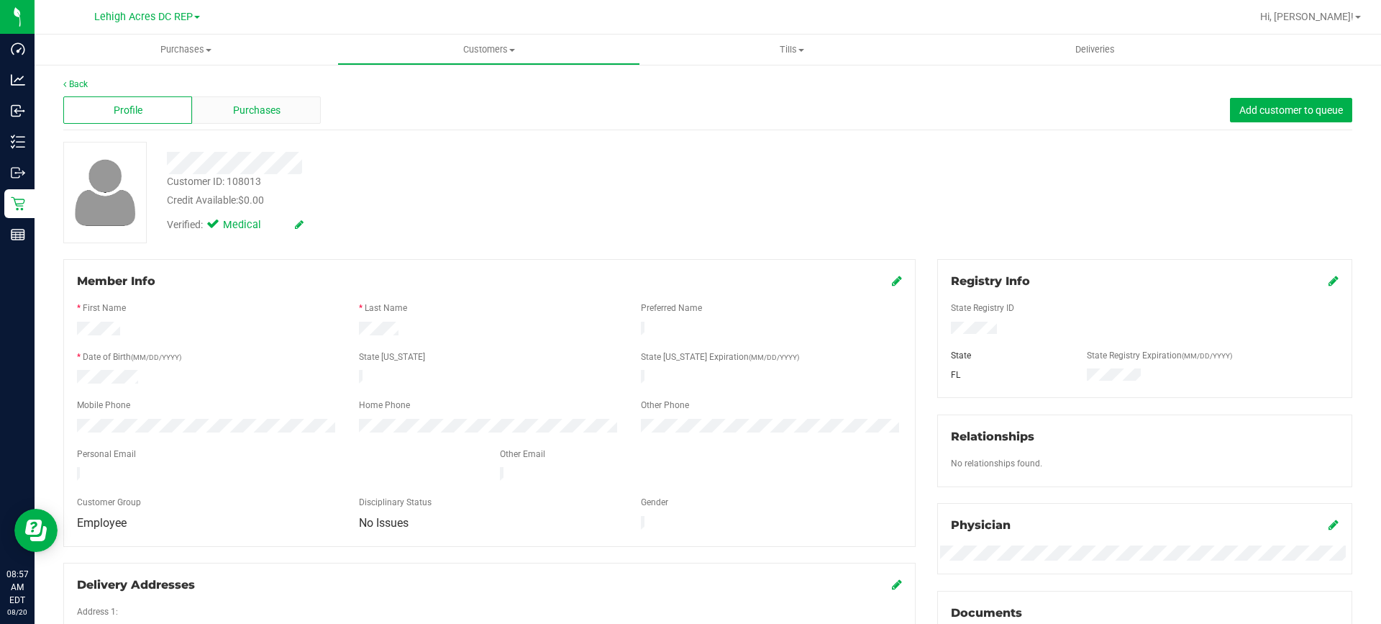
click at [261, 109] on span "Purchases" at bounding box center [256, 110] width 47 height 15
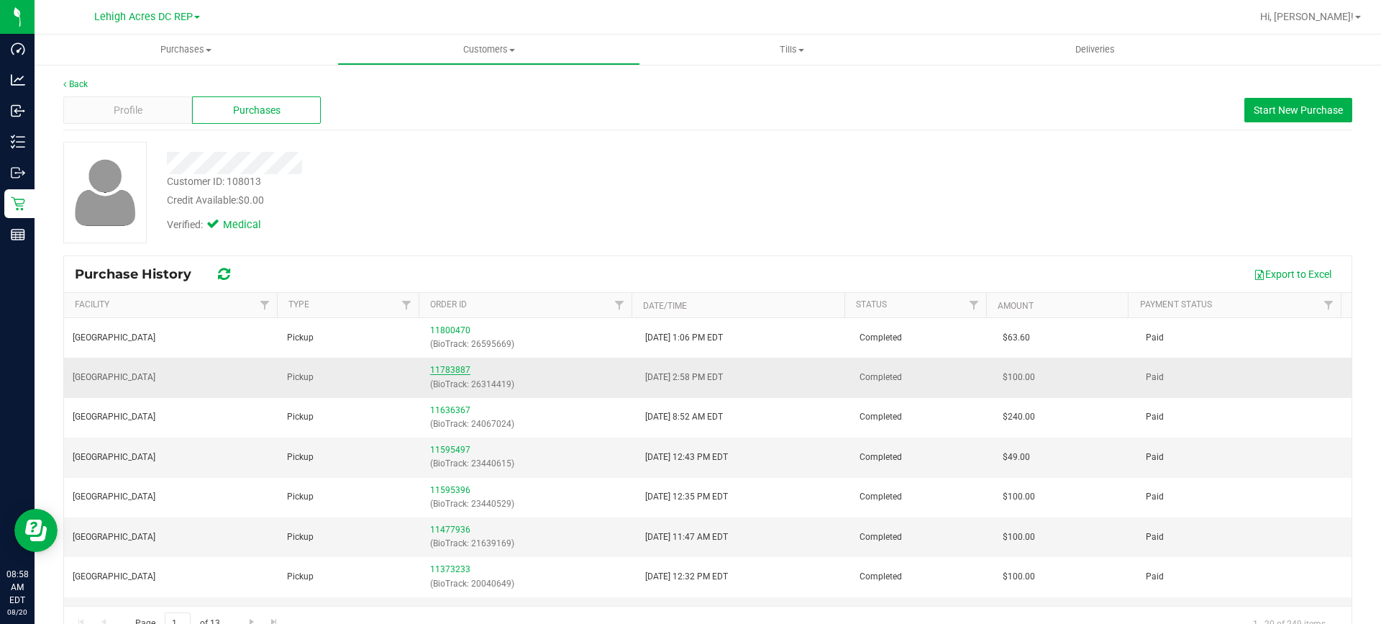
click at [442, 371] on link "11783887" at bounding box center [450, 370] width 40 height 10
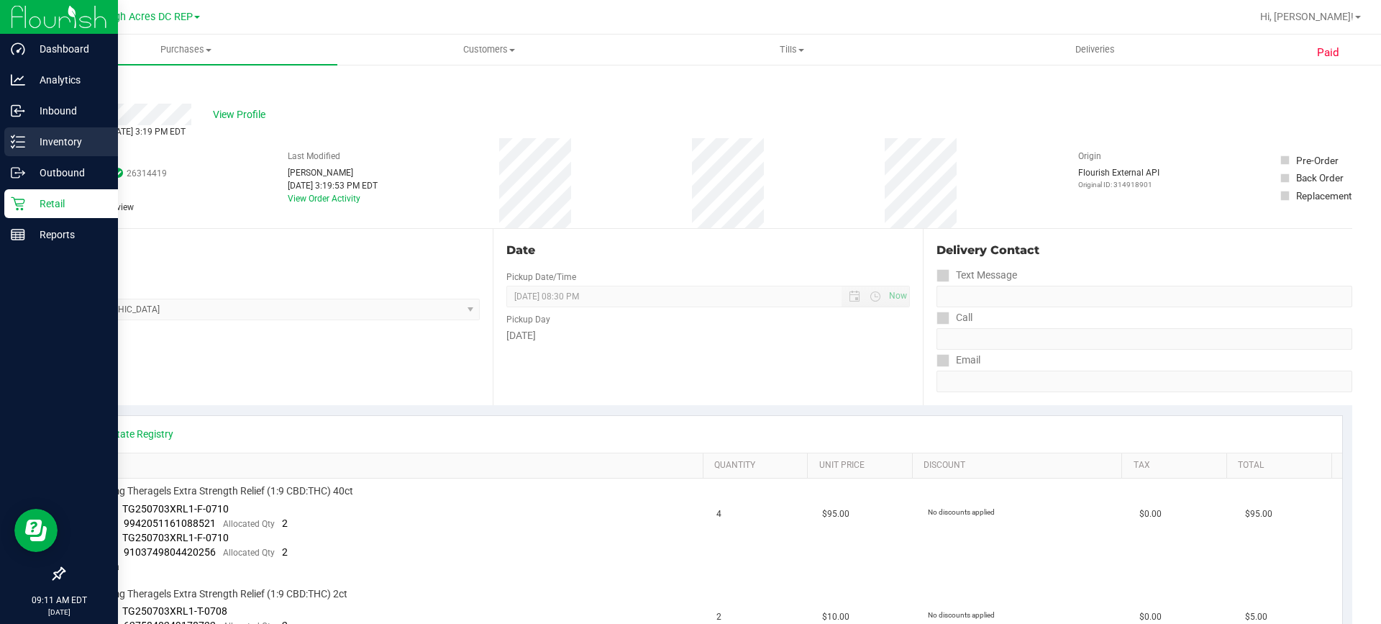
click at [48, 139] on p "Inventory" at bounding box center [68, 141] width 86 height 17
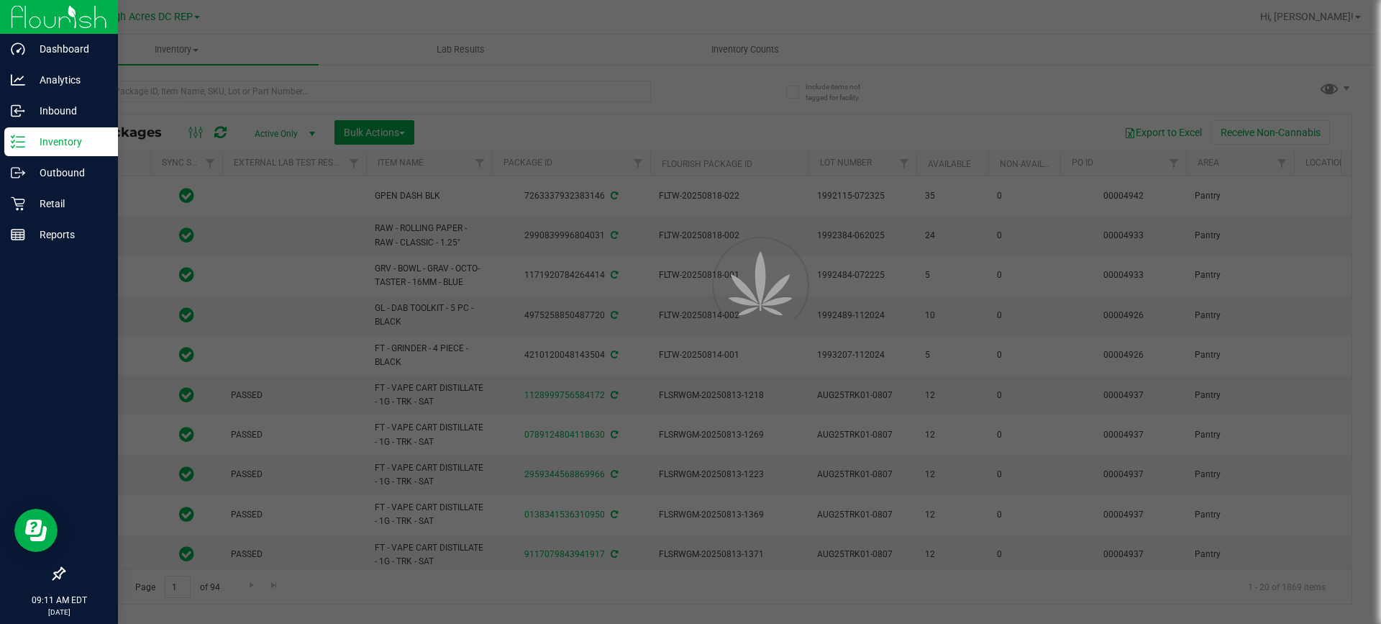
click at [153, 86] on div at bounding box center [690, 312] width 1381 height 624
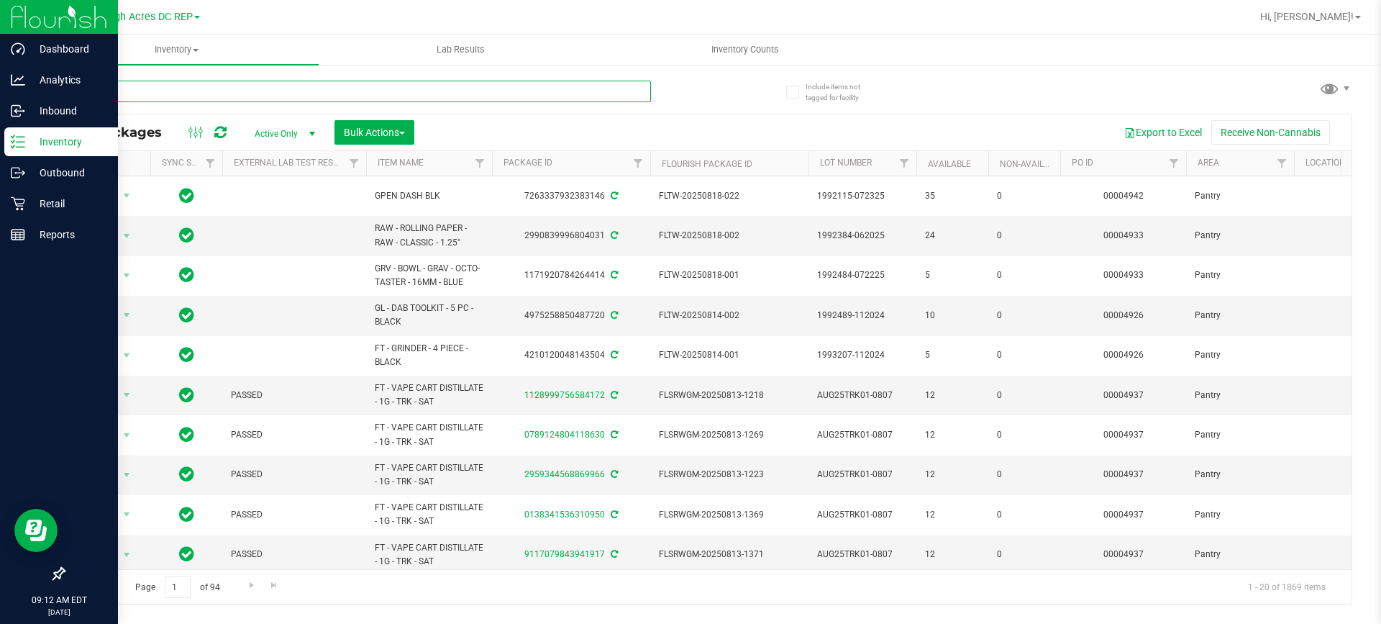
click at [153, 86] on input "text" at bounding box center [357, 92] width 588 height 22
type input "grz"
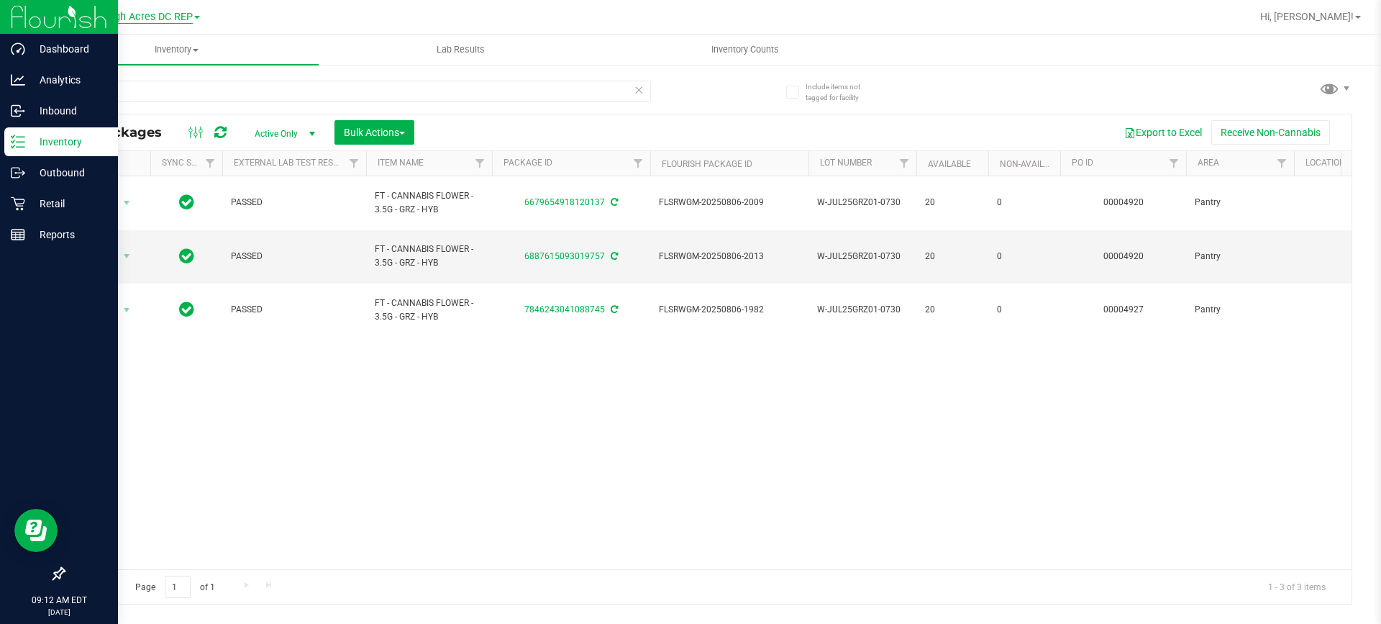
click at [179, 18] on span "Lehigh Acres DC REP" at bounding box center [143, 17] width 99 height 13
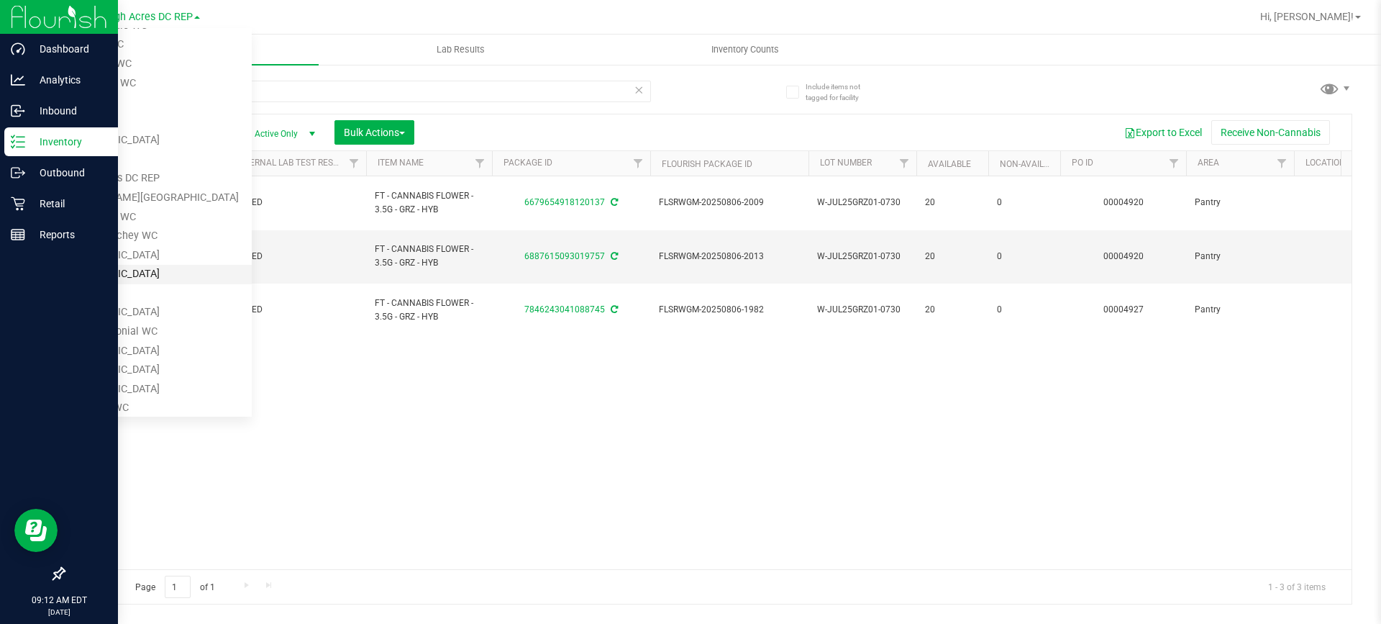
scroll to position [432, 0]
click at [164, 362] on link "Tampa Warehouse" at bounding box center [147, 364] width 210 height 19
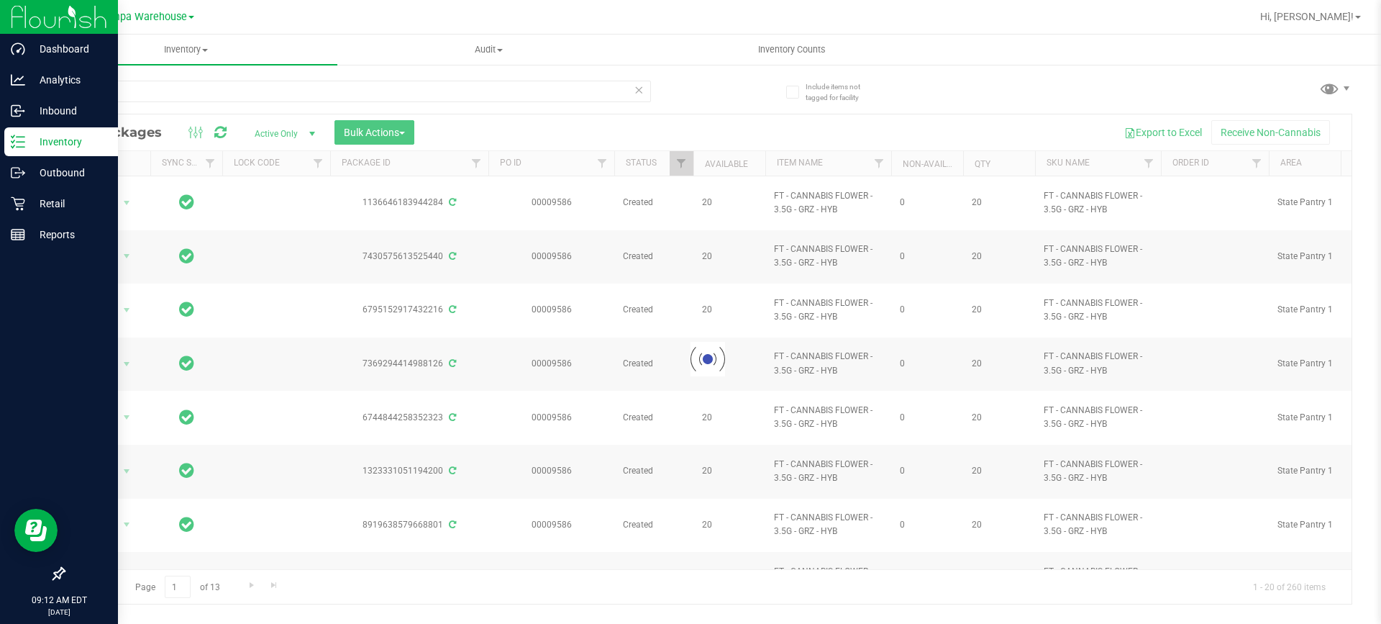
drag, startPoint x: 322, startPoint y: 561, endPoint x: 496, endPoint y: 550, distance: 175.2
click at [496, 550] on div at bounding box center [708, 358] width 1288 height 489
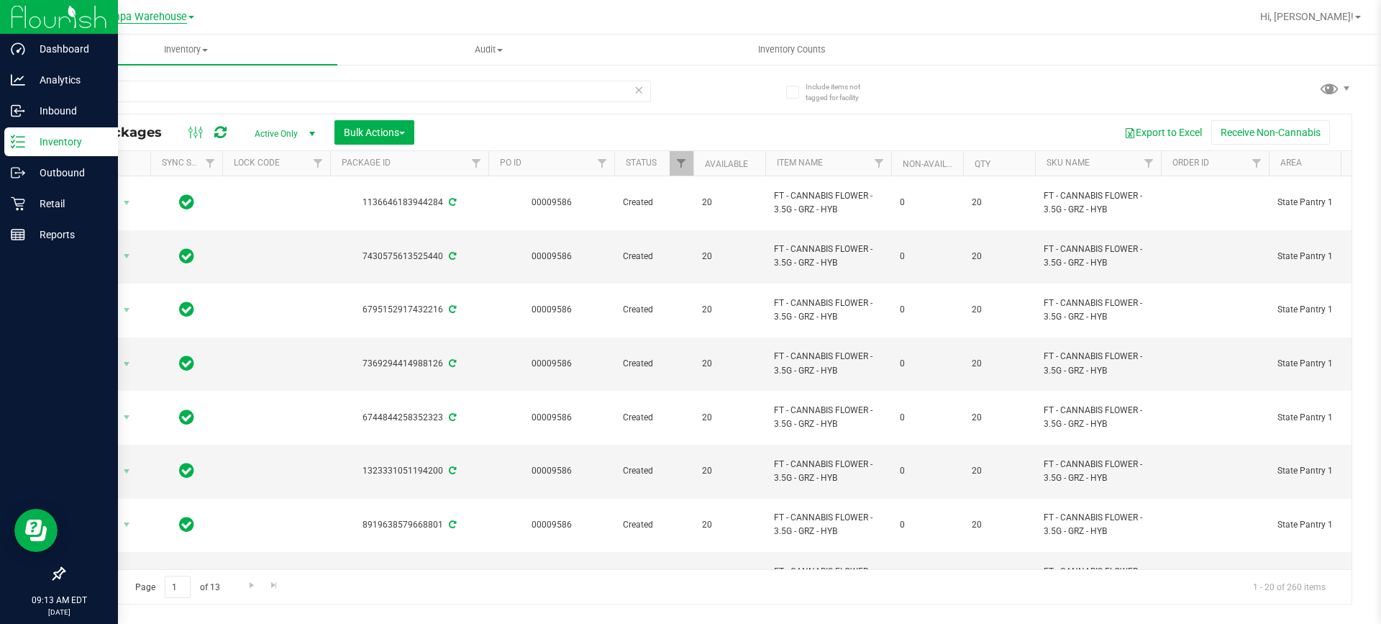
click at [171, 15] on span "Tampa Warehouse" at bounding box center [143, 17] width 88 height 13
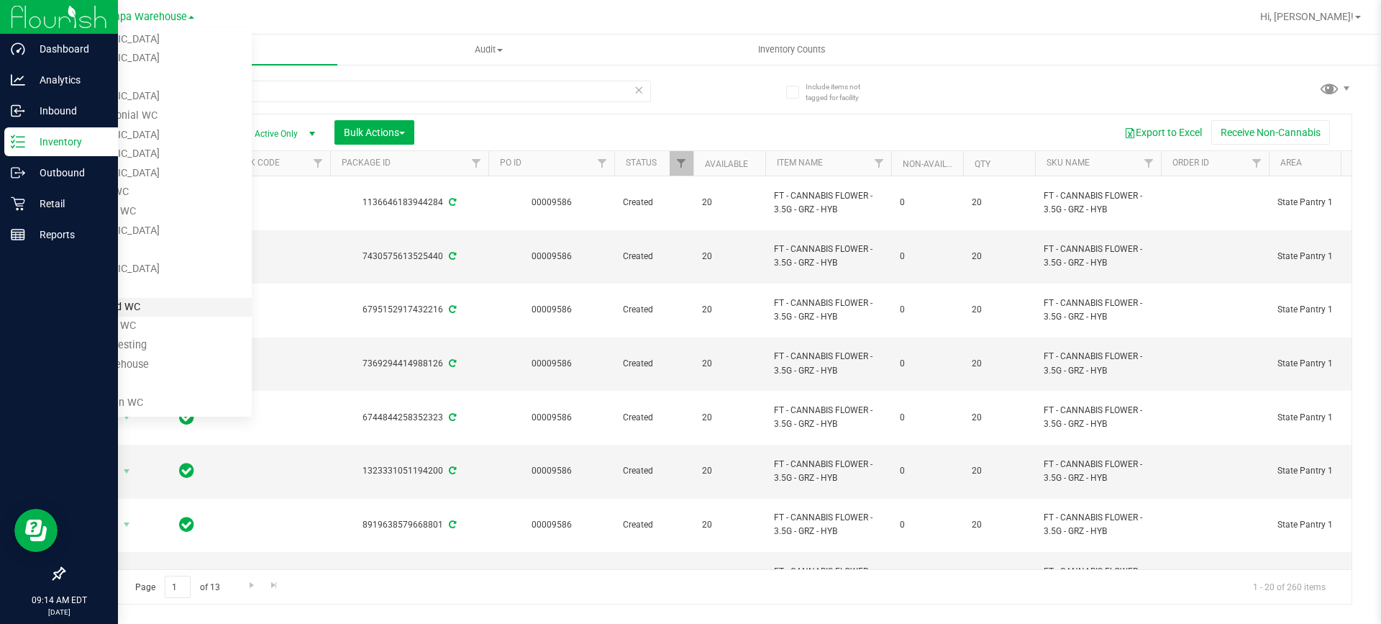
scroll to position [478, 0]
click at [201, 314] on link "Tampa Warehouse" at bounding box center [147, 318] width 210 height 19
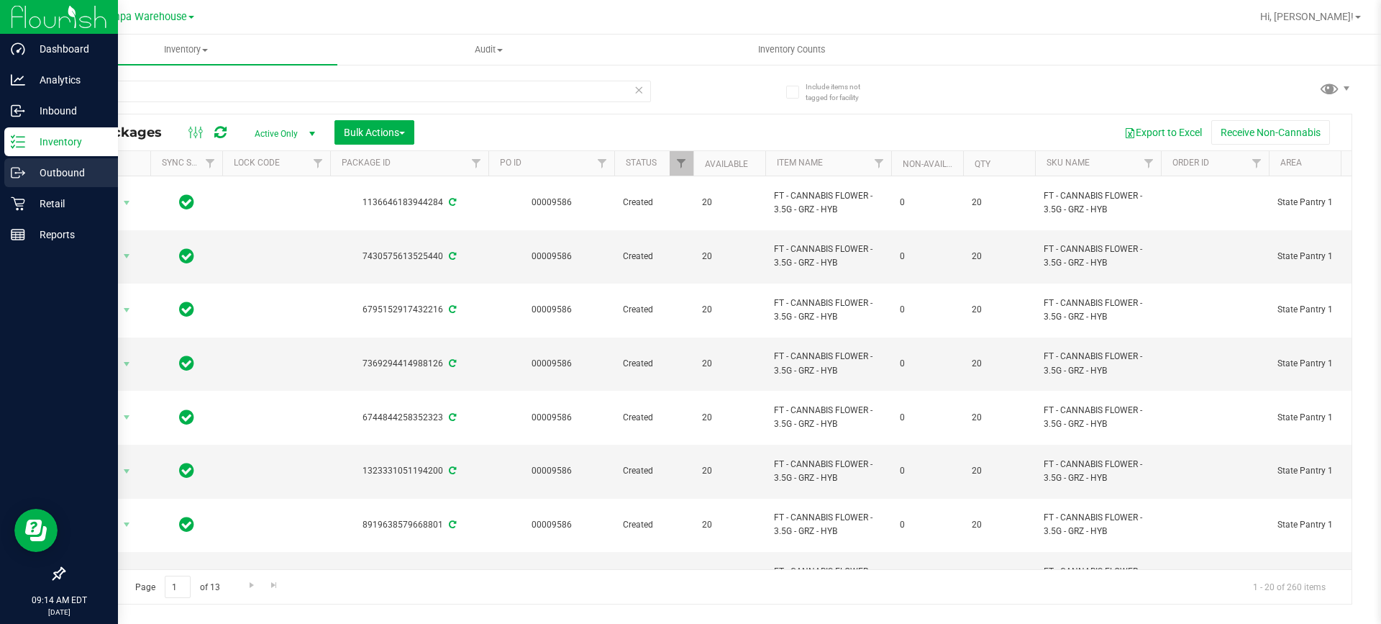
click at [44, 172] on p "Outbound" at bounding box center [68, 172] width 86 height 17
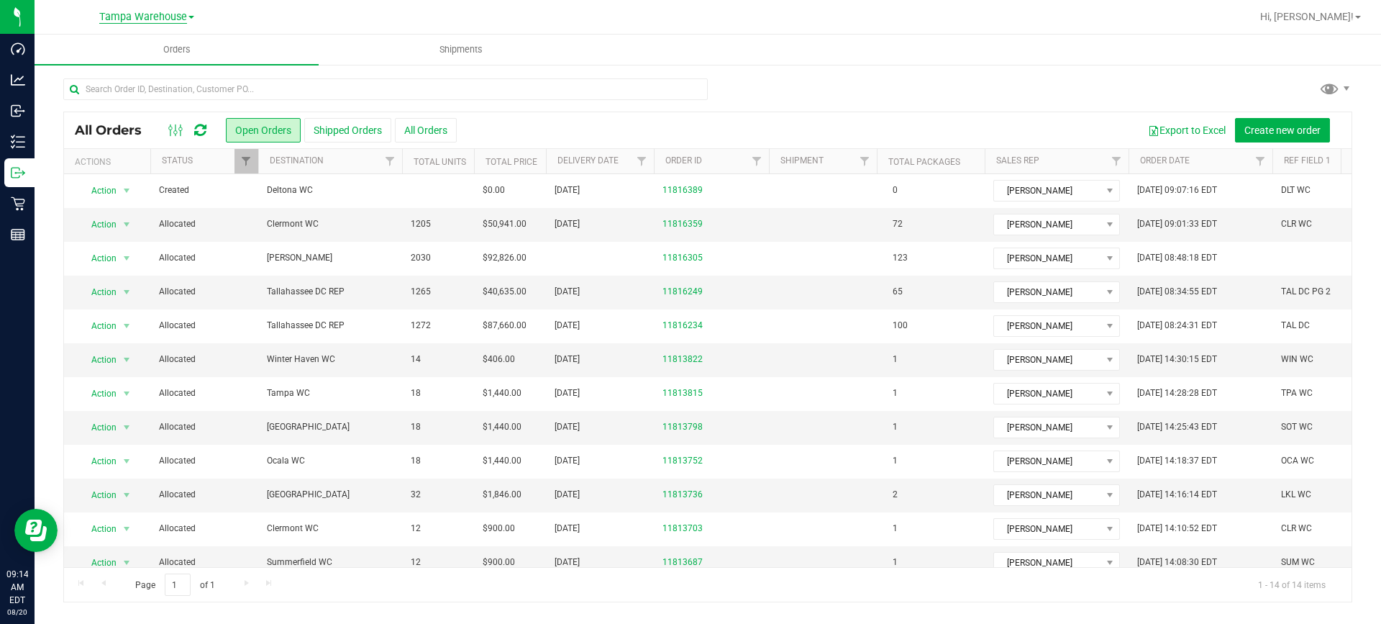
click at [172, 18] on span "Tampa Warehouse" at bounding box center [143, 17] width 88 height 13
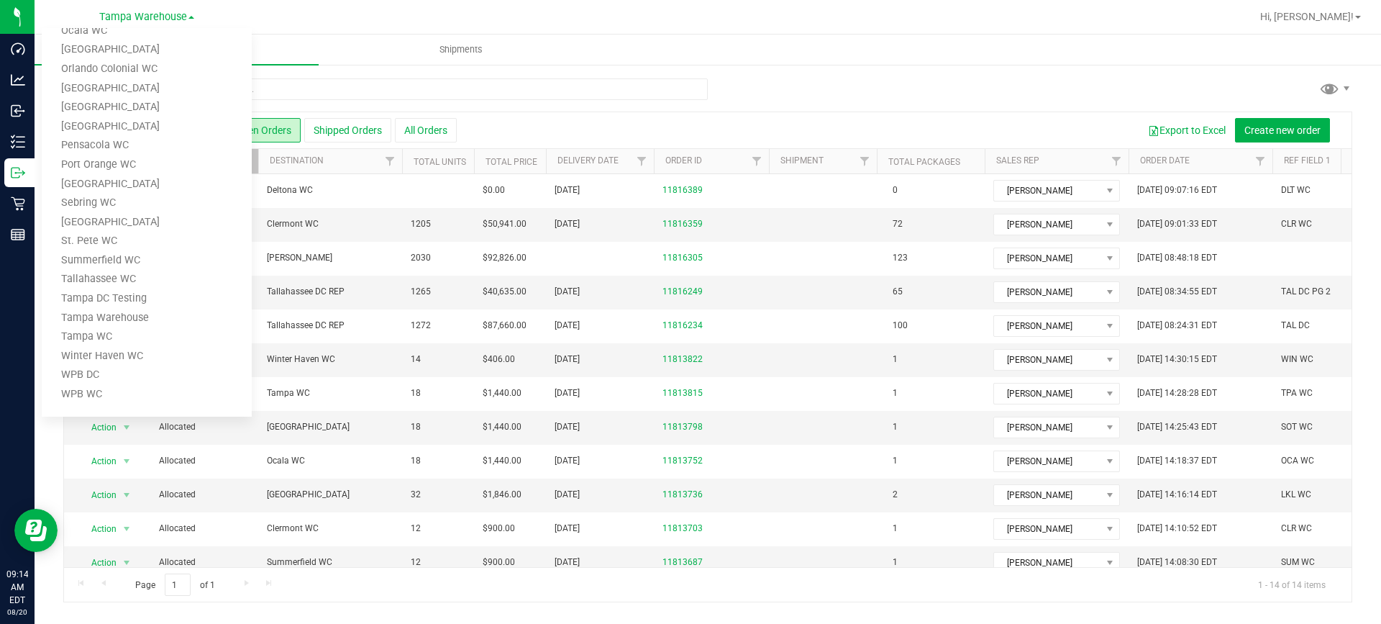
scroll to position [263, 0]
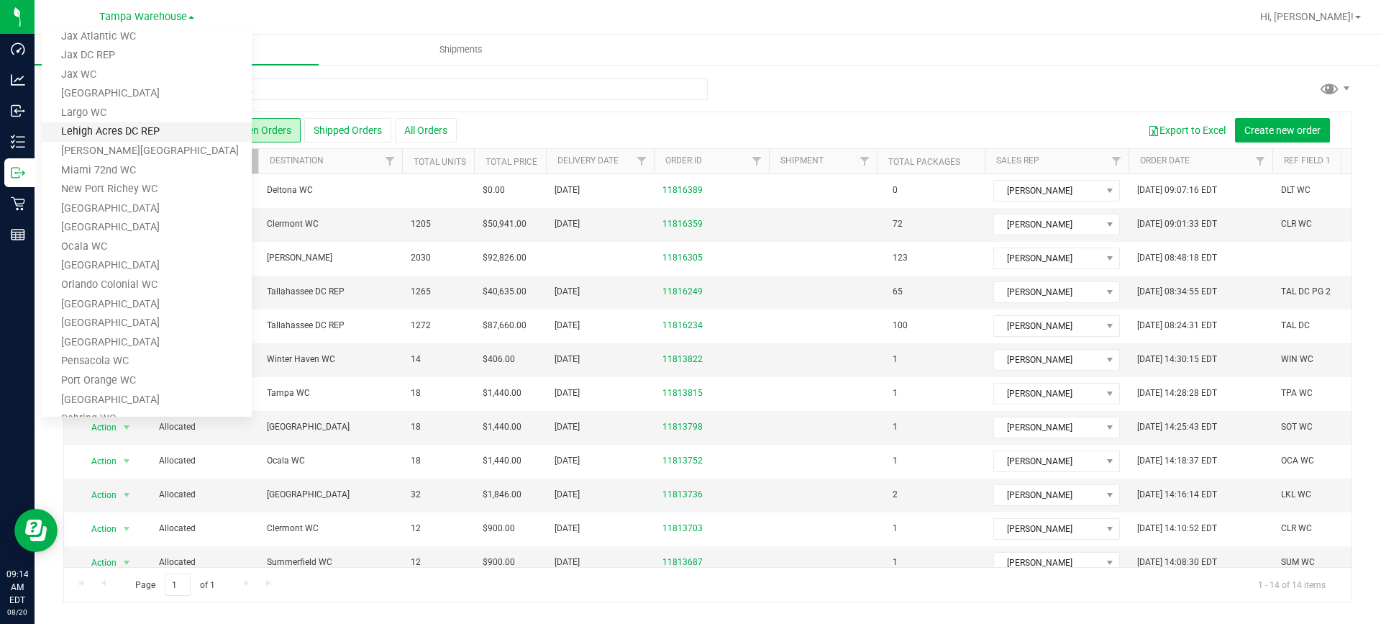
click at [173, 137] on link "Lehigh Acres DC REP" at bounding box center [147, 131] width 210 height 19
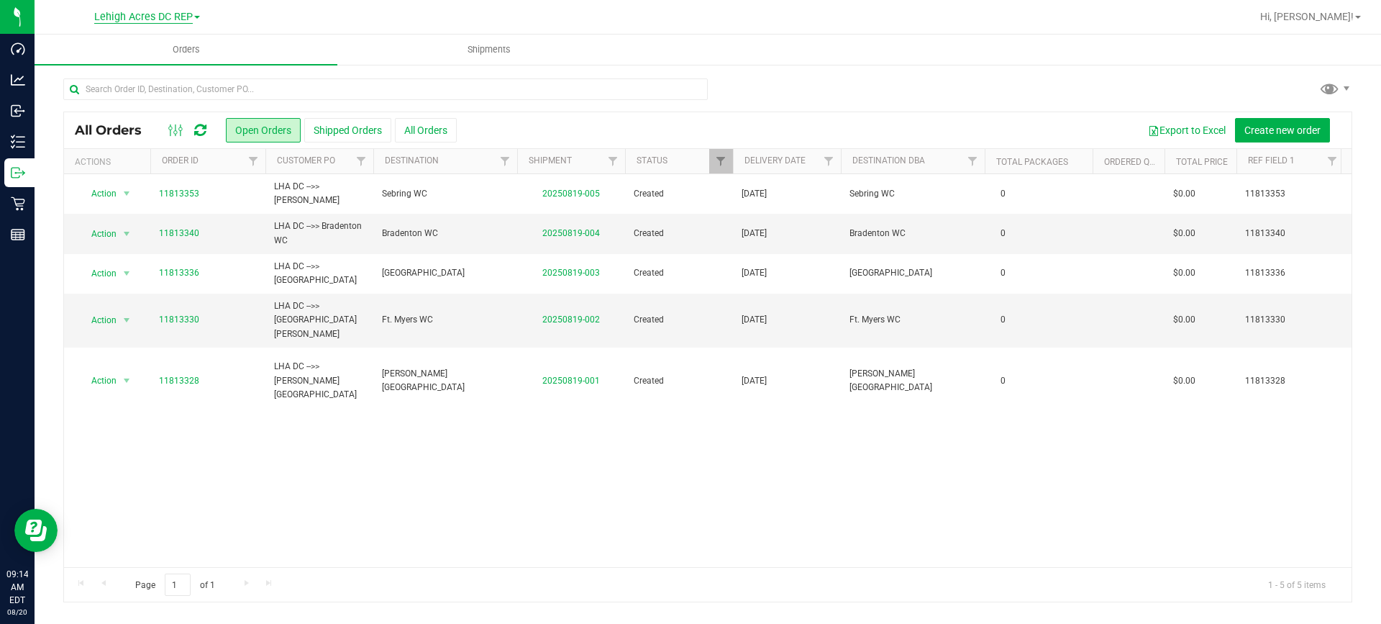
click at [169, 12] on span "Lehigh Acres DC REP" at bounding box center [143, 17] width 99 height 13
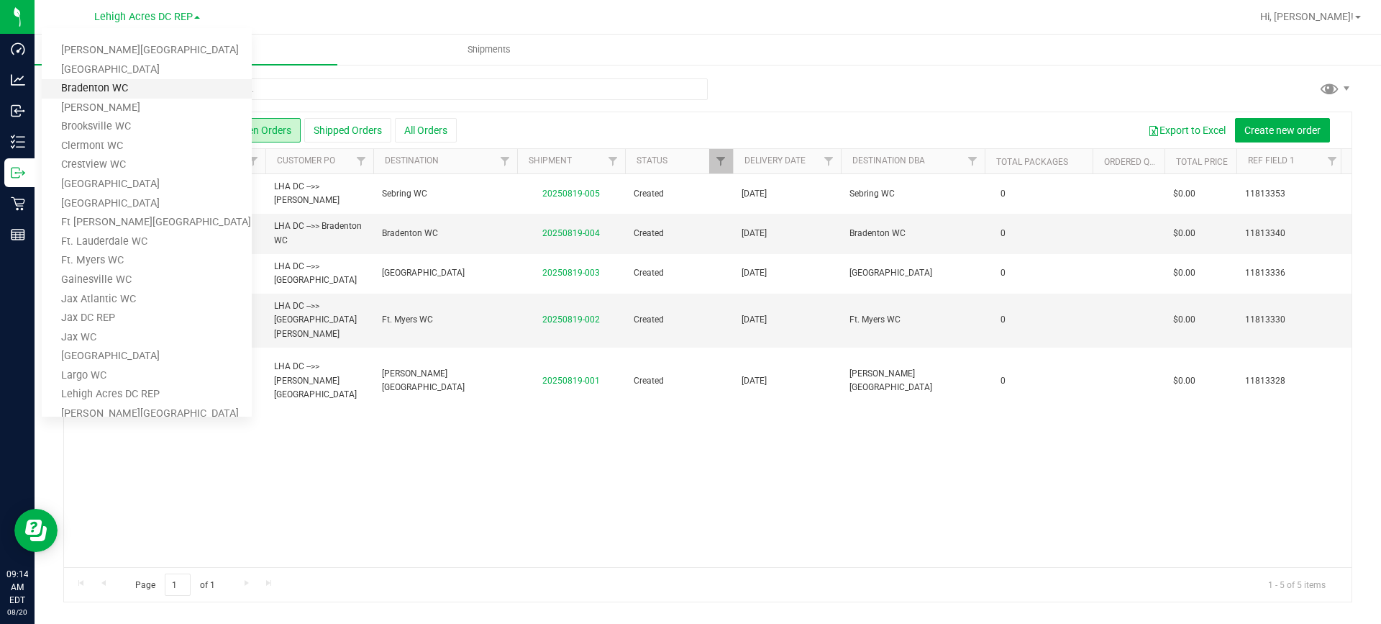
click at [159, 93] on link "Bradenton WC" at bounding box center [147, 88] width 210 height 19
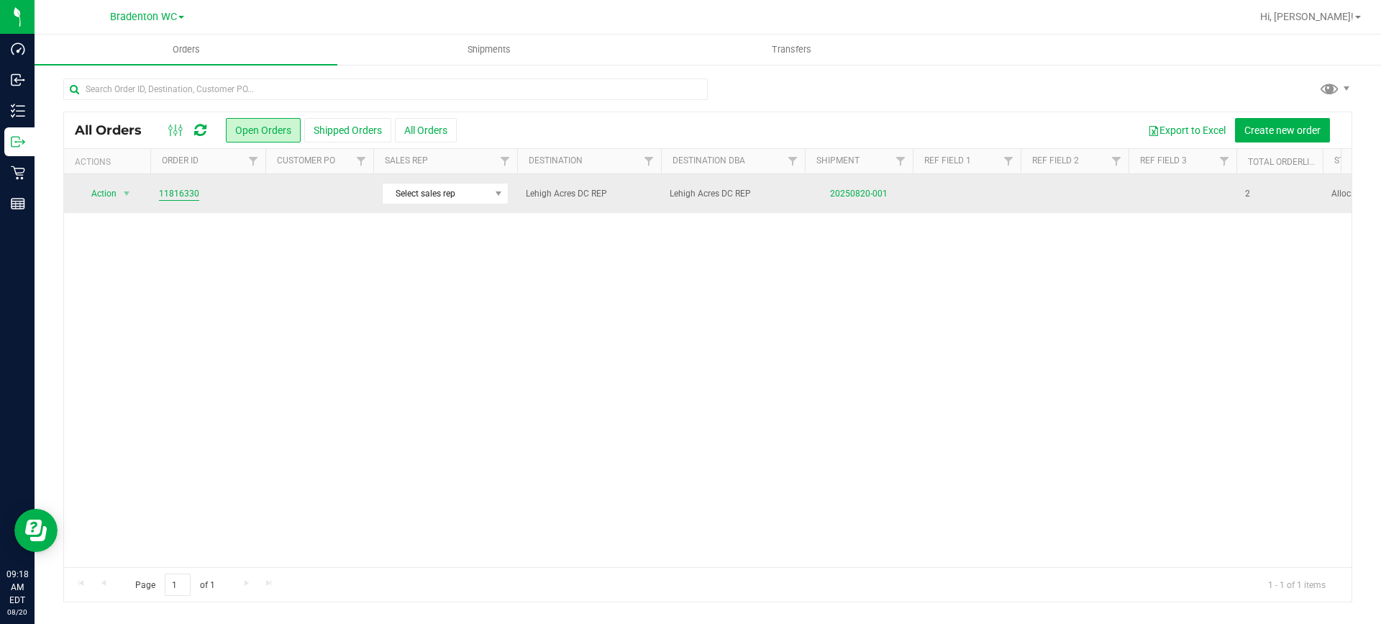
click at [187, 188] on link "11816330" at bounding box center [179, 194] width 40 height 14
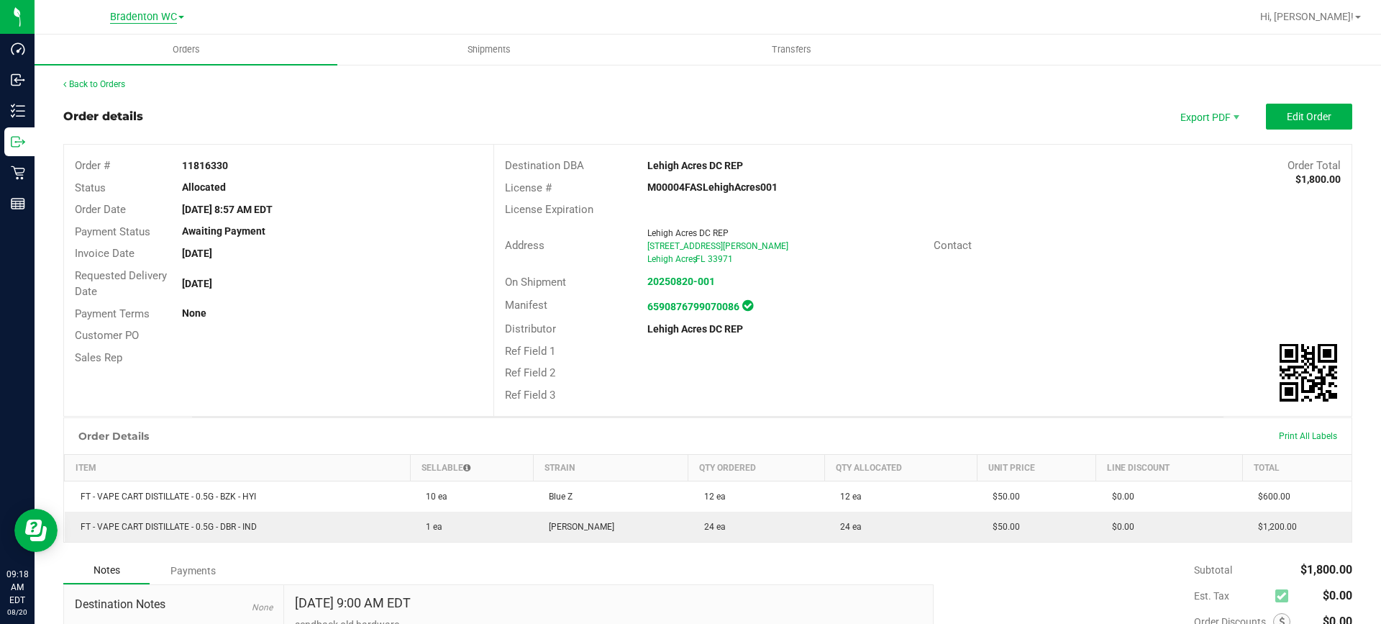
click at [158, 19] on span "Bradenton WC" at bounding box center [143, 17] width 67 height 13
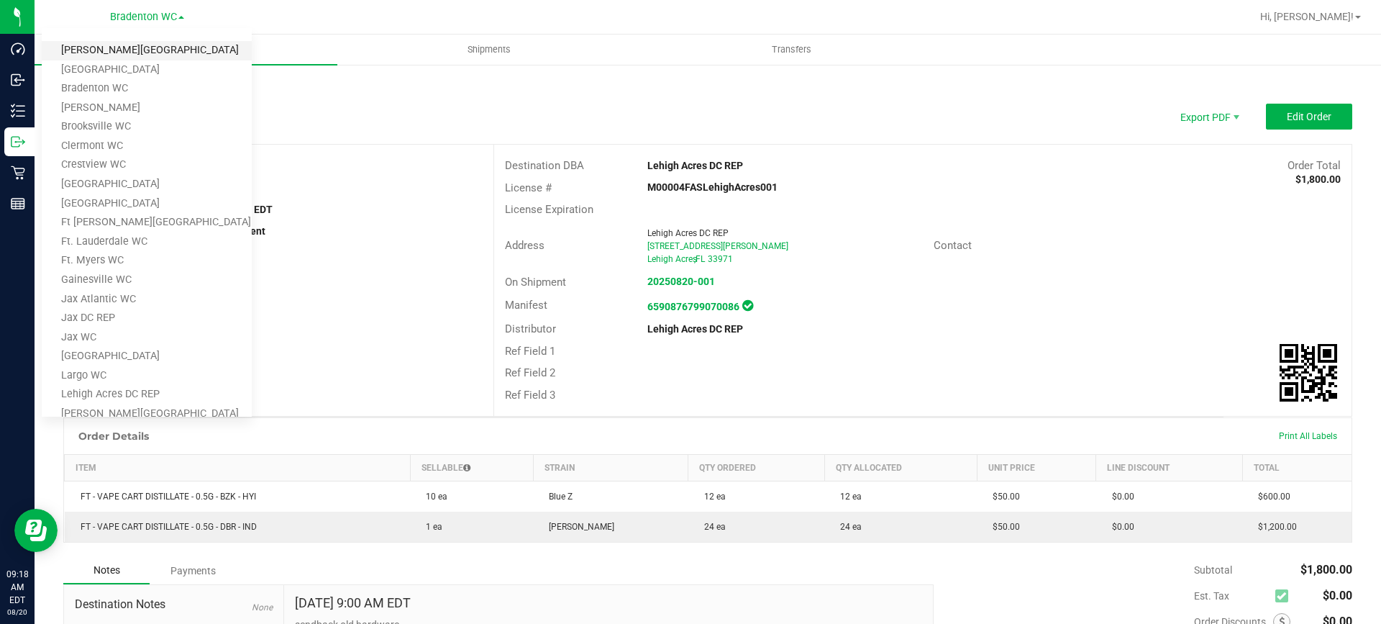
click at [160, 58] on link "[PERSON_NAME][GEOGRAPHIC_DATA]" at bounding box center [147, 50] width 210 height 19
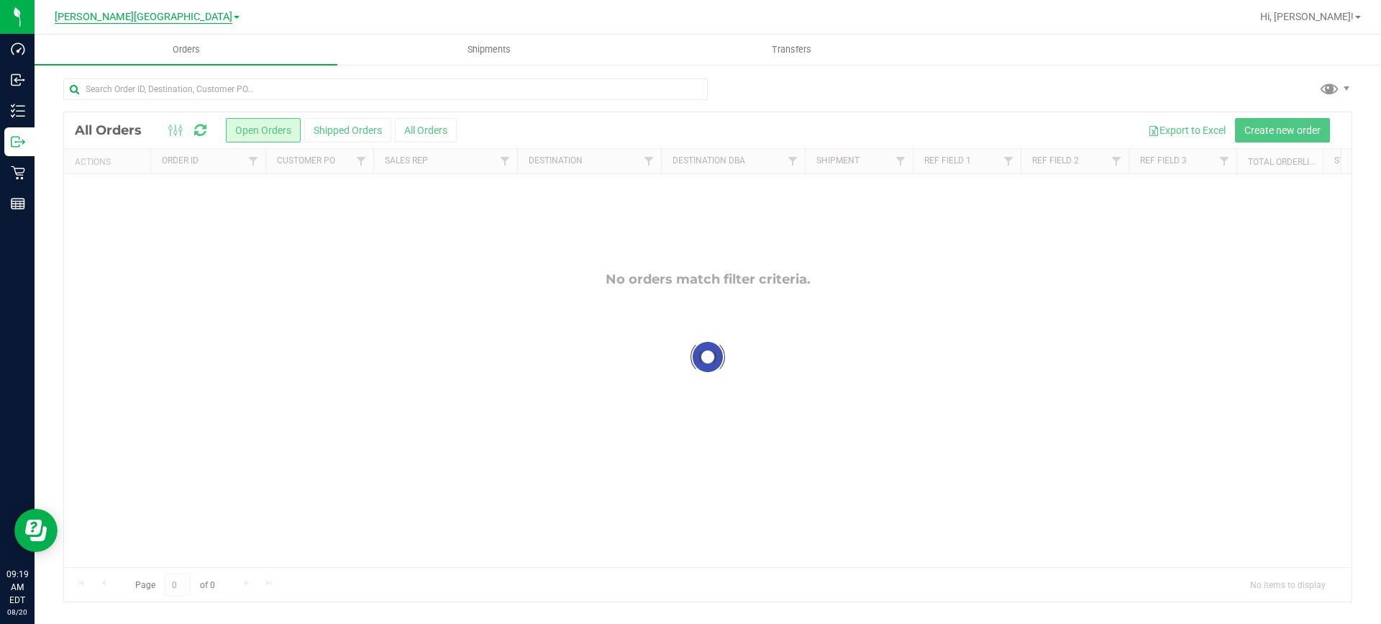
click at [167, 16] on span "[PERSON_NAME][GEOGRAPHIC_DATA]" at bounding box center [144, 17] width 178 height 13
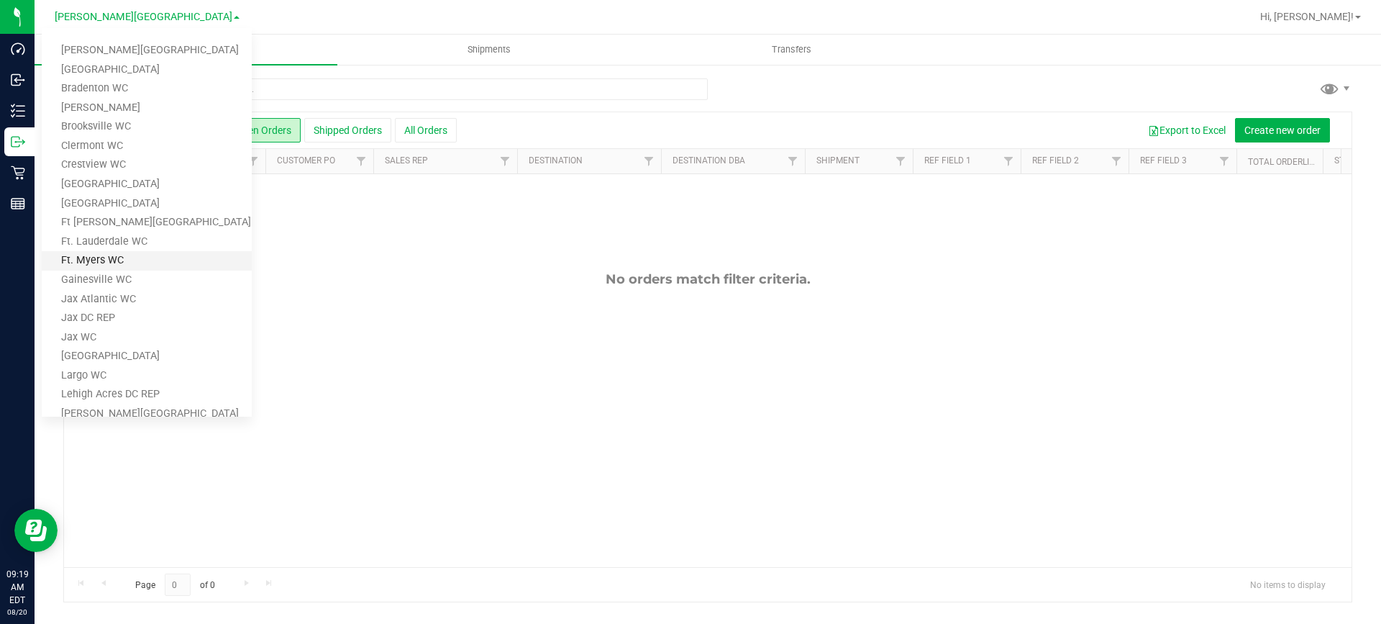
click at [144, 253] on link "Ft. Myers WC" at bounding box center [147, 260] width 210 height 19
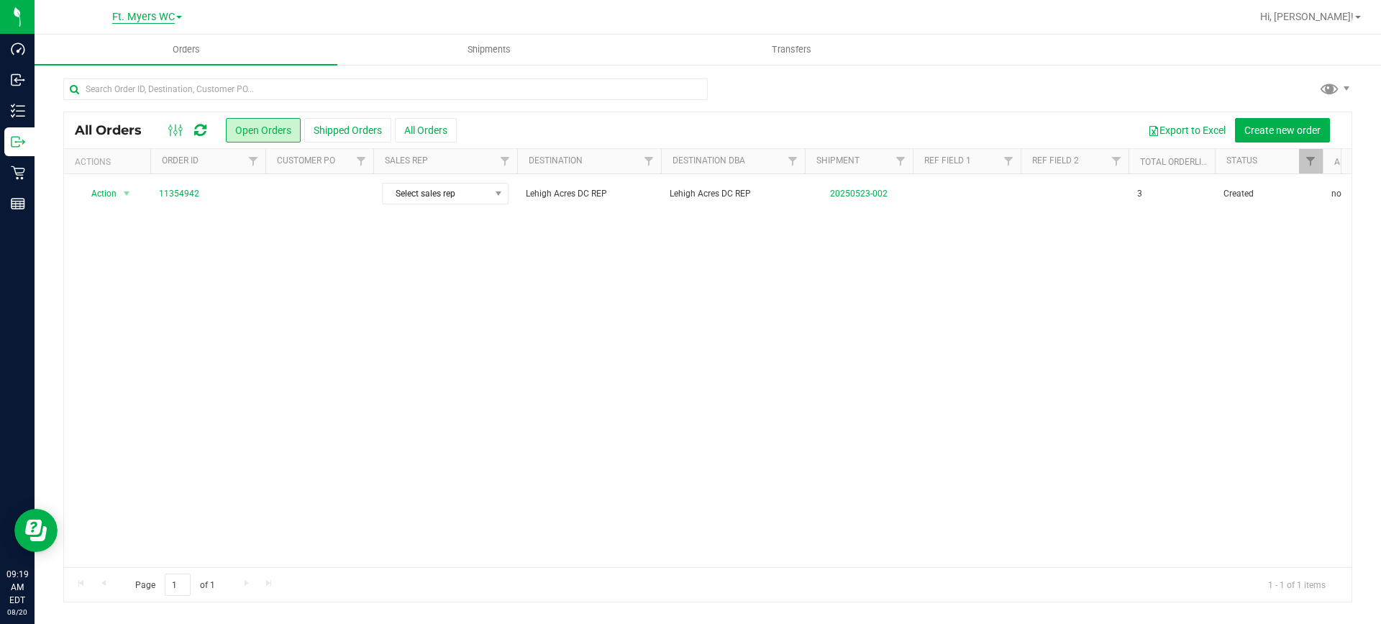
click at [158, 16] on span "Ft. Myers WC" at bounding box center [143, 17] width 63 height 13
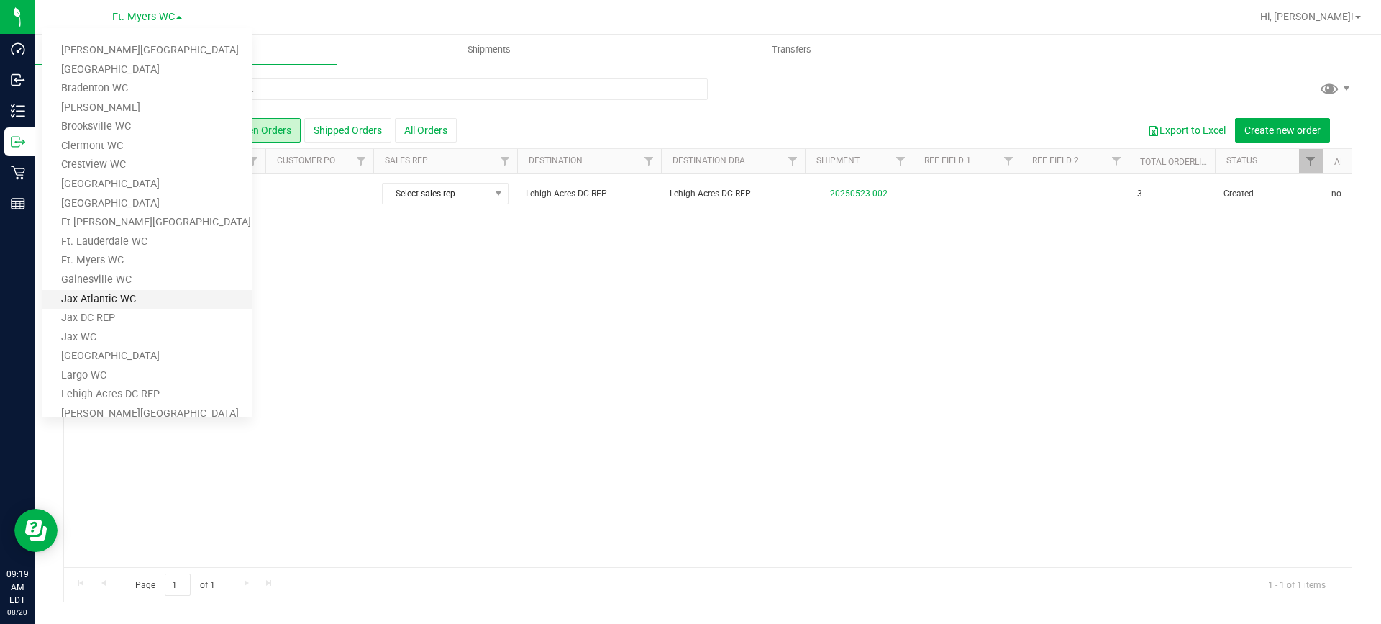
scroll to position [144, 0]
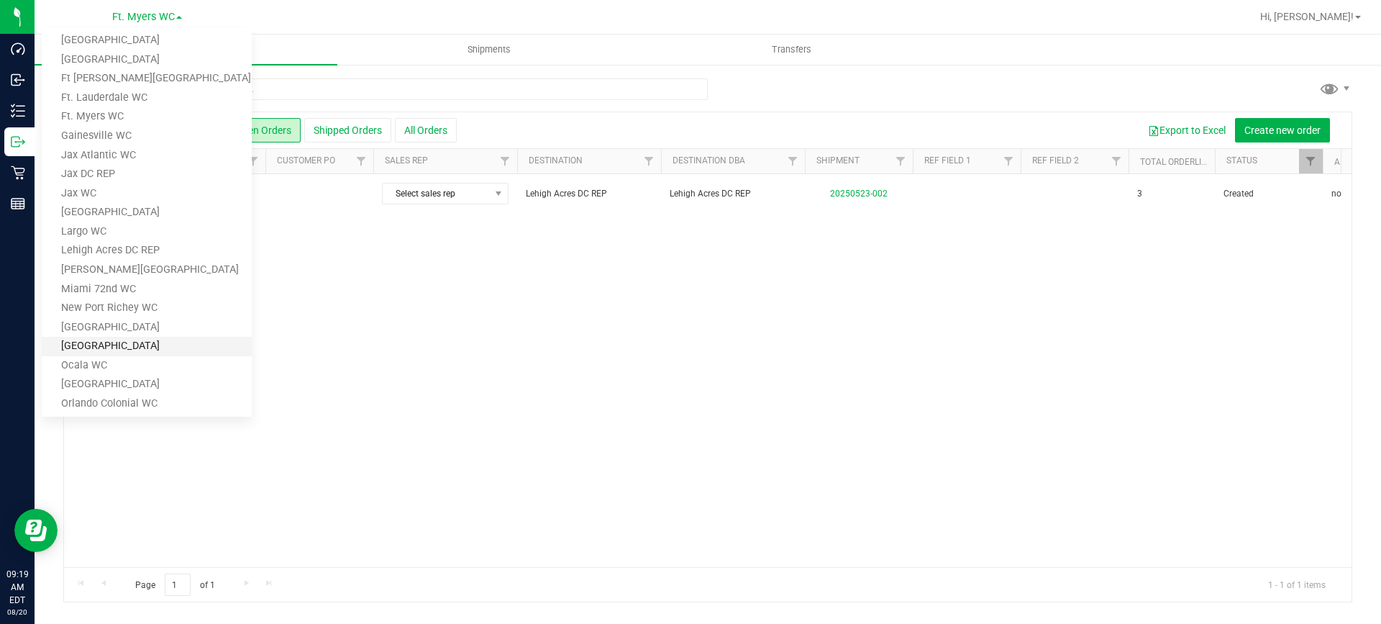
click at [117, 354] on link "[GEOGRAPHIC_DATA]" at bounding box center [147, 346] width 210 height 19
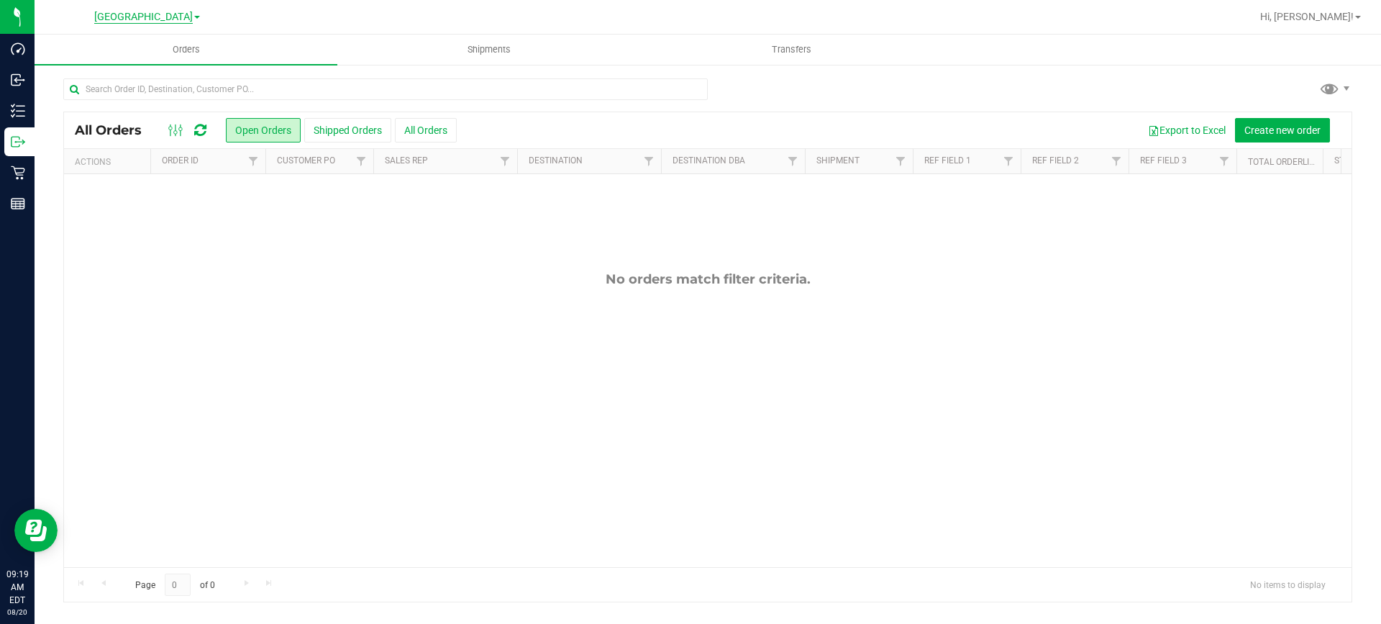
click at [158, 16] on span "[GEOGRAPHIC_DATA]" at bounding box center [143, 17] width 99 height 13
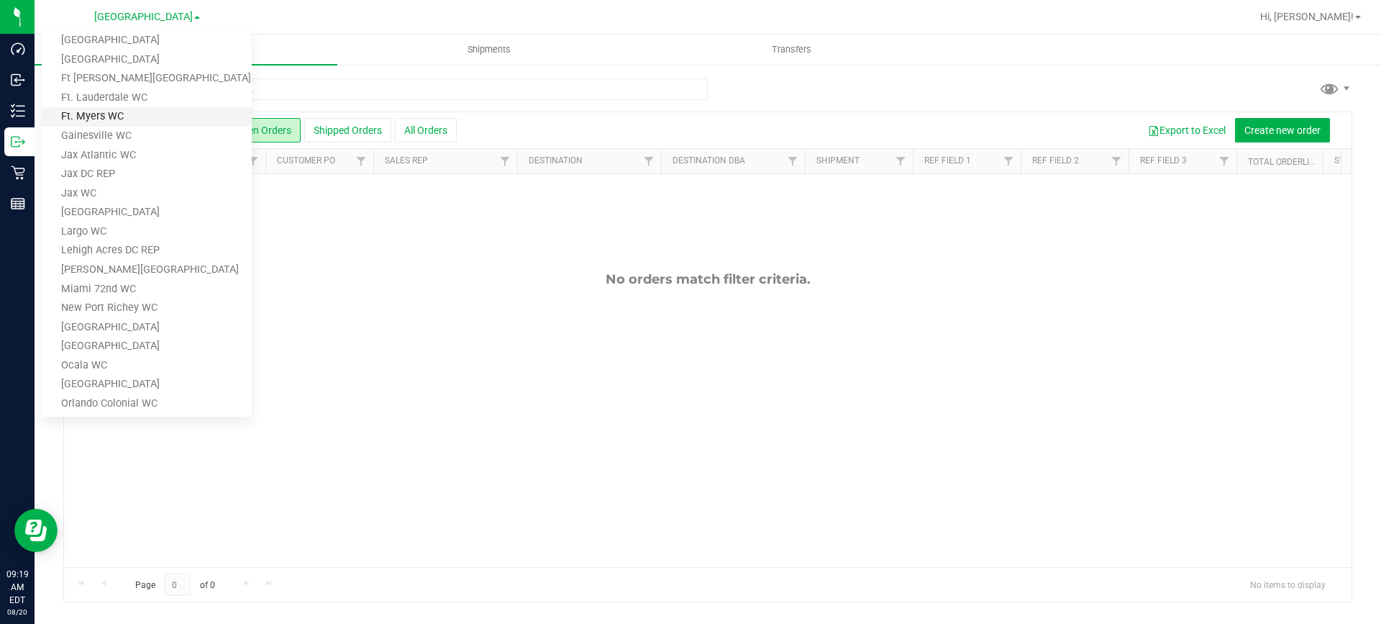
click at [155, 116] on link "Ft. Myers WC" at bounding box center [147, 116] width 210 height 19
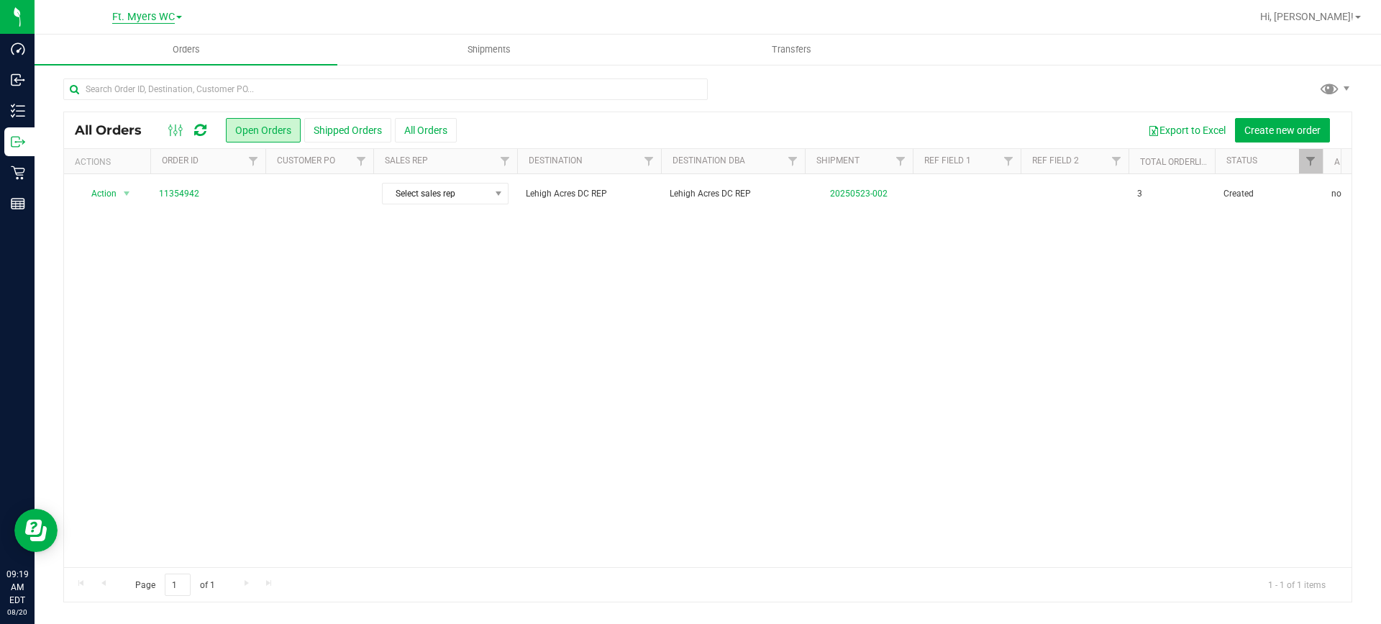
click at [166, 11] on span "Ft. Myers WC" at bounding box center [143, 17] width 63 height 13
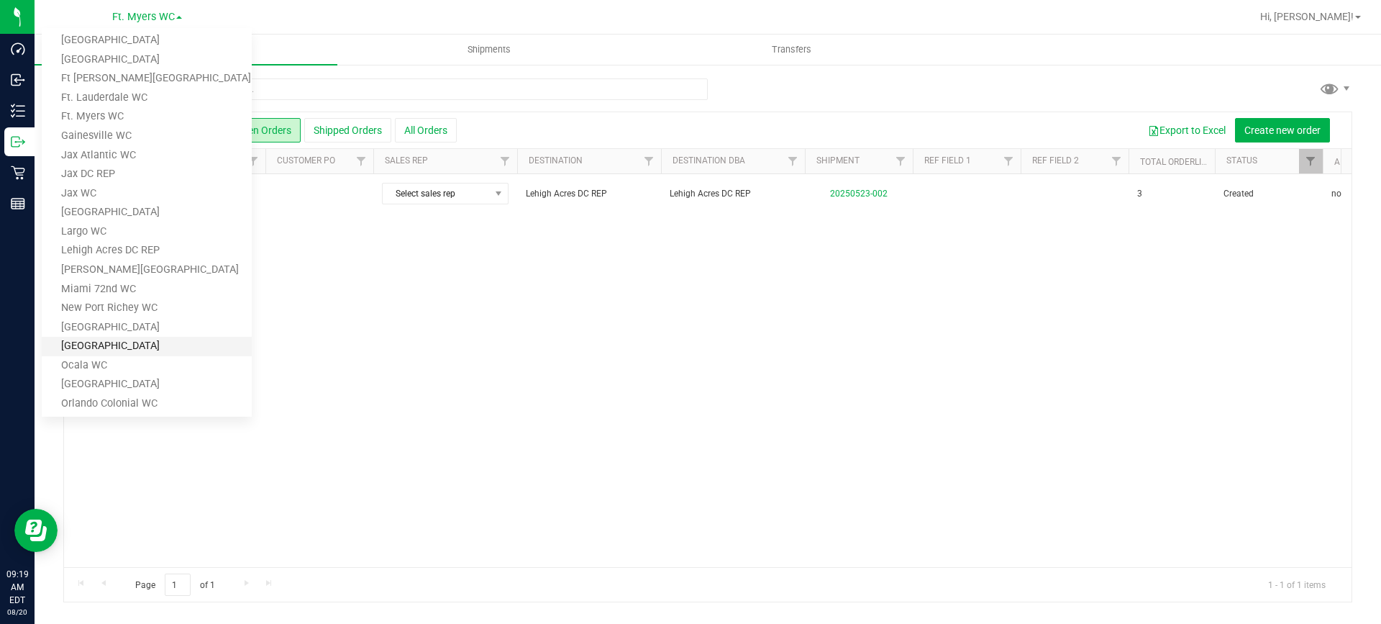
click at [138, 343] on link "[GEOGRAPHIC_DATA]" at bounding box center [147, 346] width 210 height 19
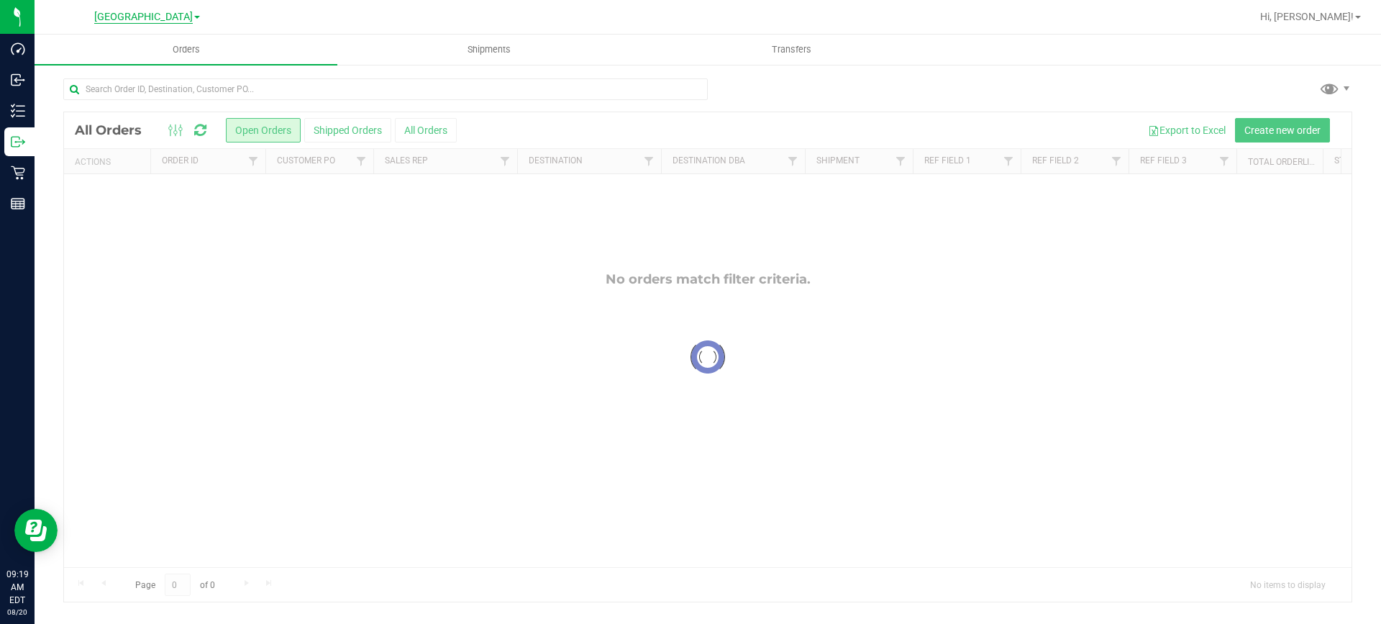
click at [158, 20] on span "[GEOGRAPHIC_DATA]" at bounding box center [143, 17] width 99 height 13
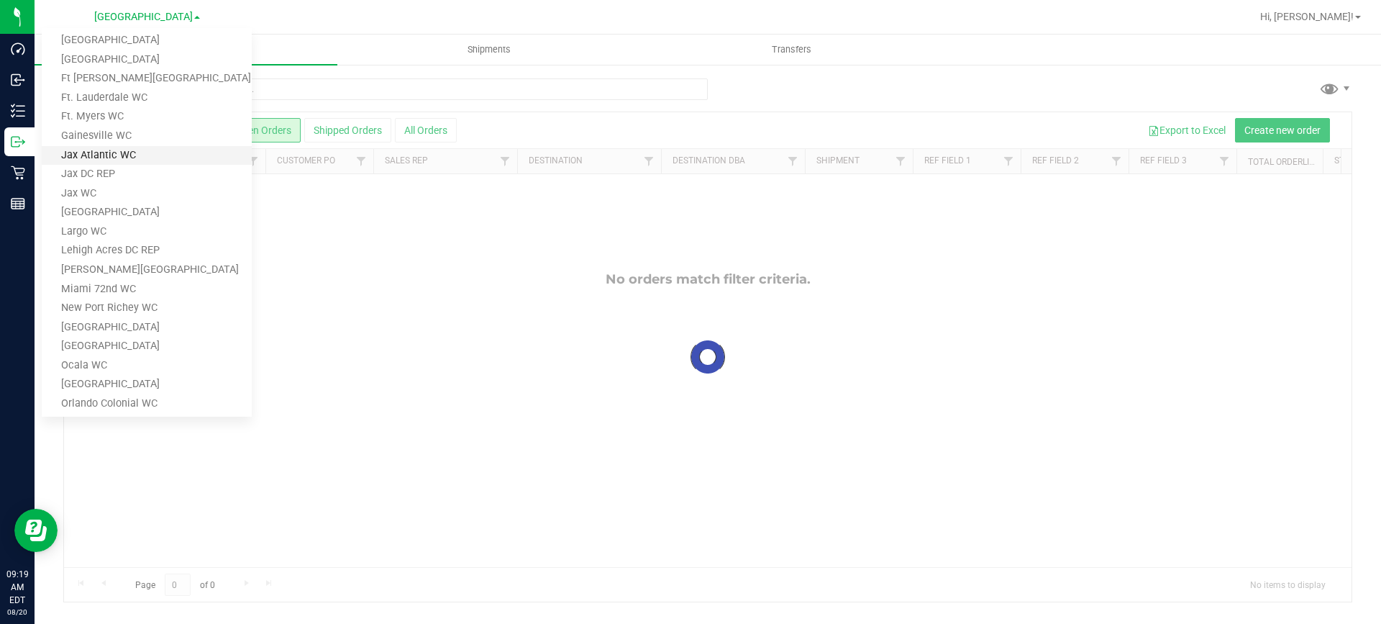
scroll to position [478, 0]
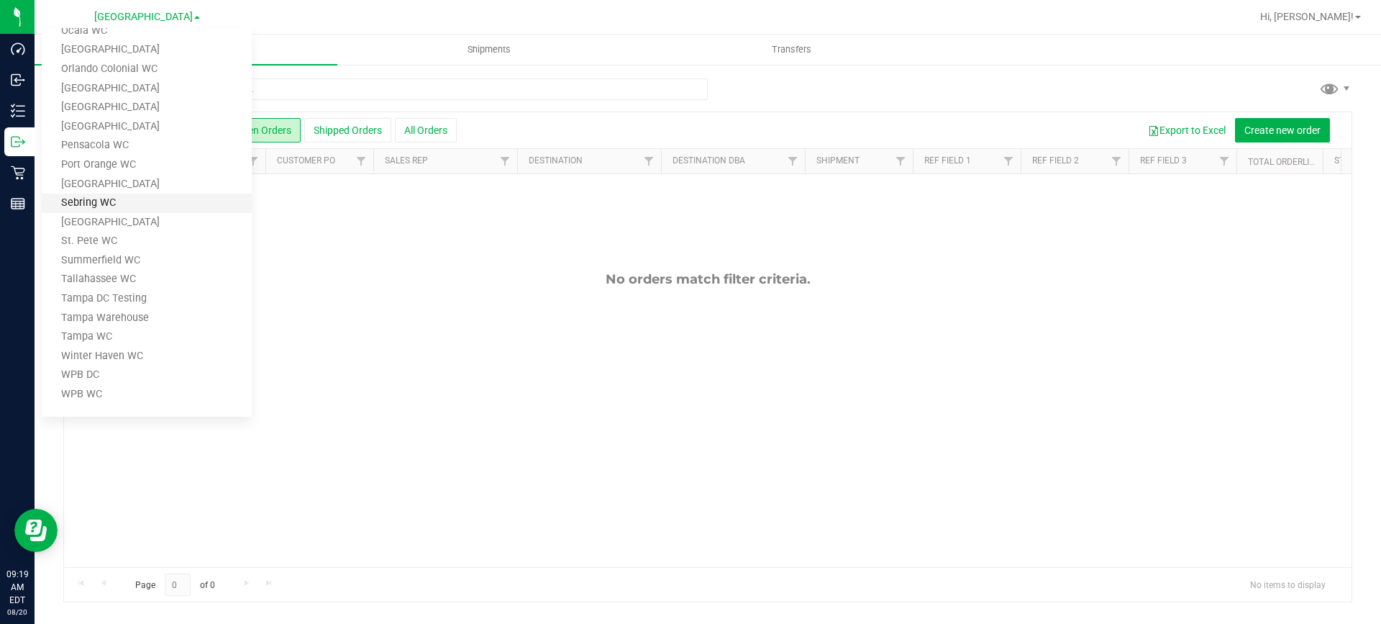
click at [140, 199] on link "Sebring WC" at bounding box center [147, 203] width 210 height 19
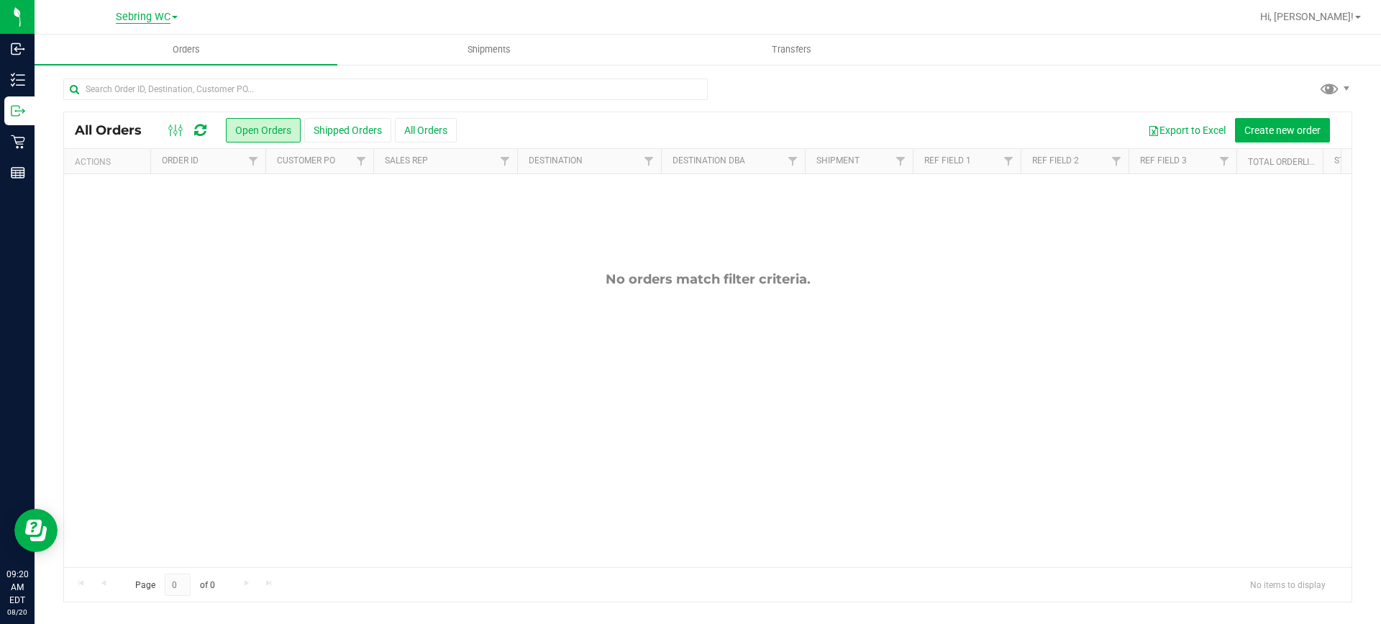
click at [140, 22] on span "Sebring WC" at bounding box center [143, 17] width 55 height 13
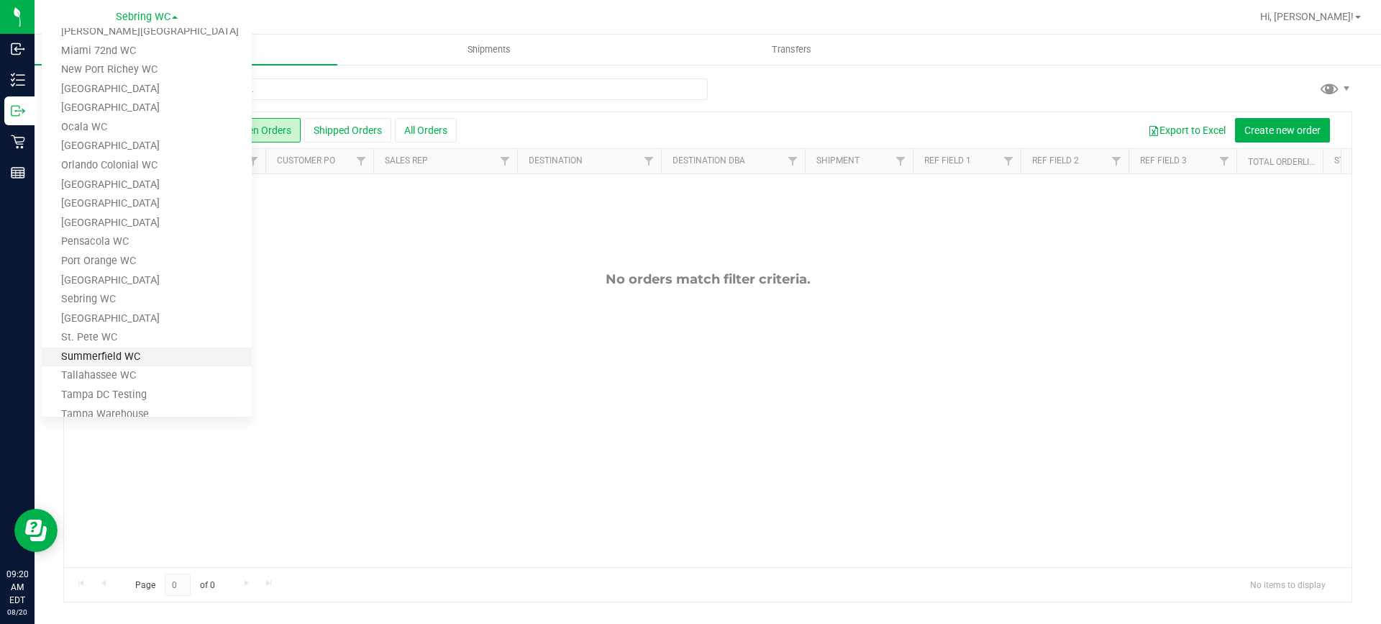
scroll to position [263, 0]
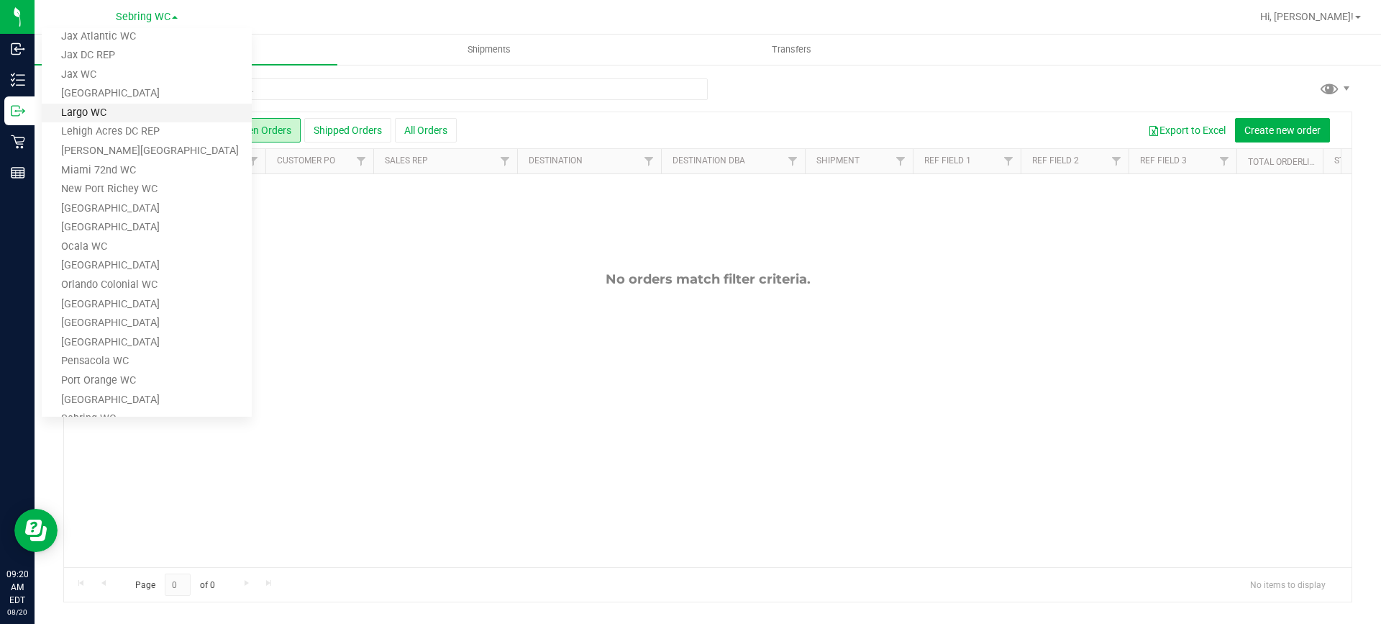
click at [189, 122] on link "Largo WC" at bounding box center [147, 113] width 210 height 19
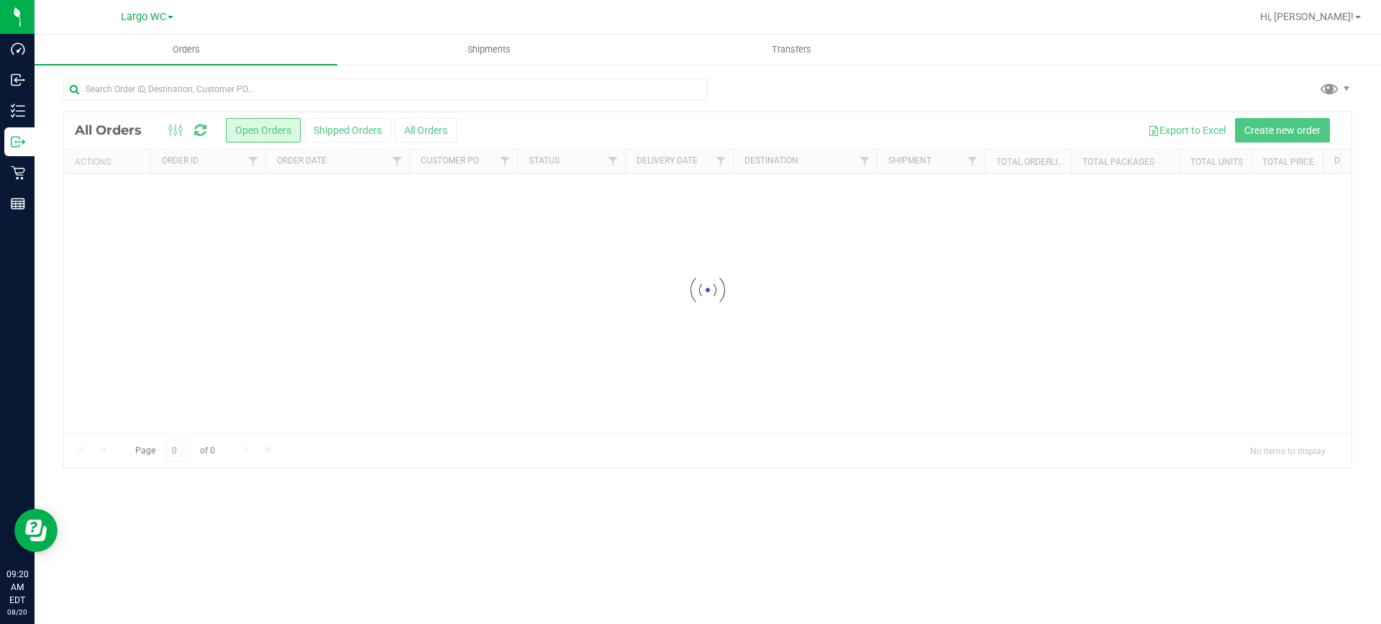
click at [165, 20] on span "Largo WC" at bounding box center [143, 17] width 45 height 12
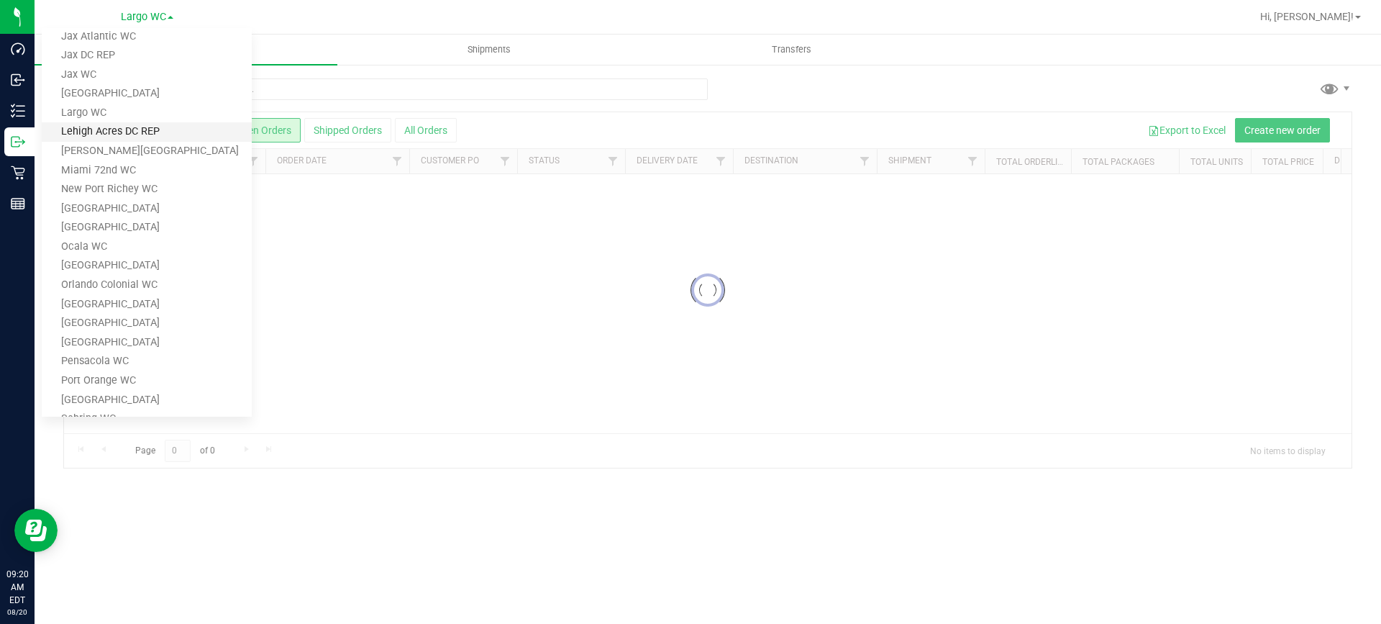
click at [178, 135] on link "Lehigh Acres DC REP" at bounding box center [147, 131] width 210 height 19
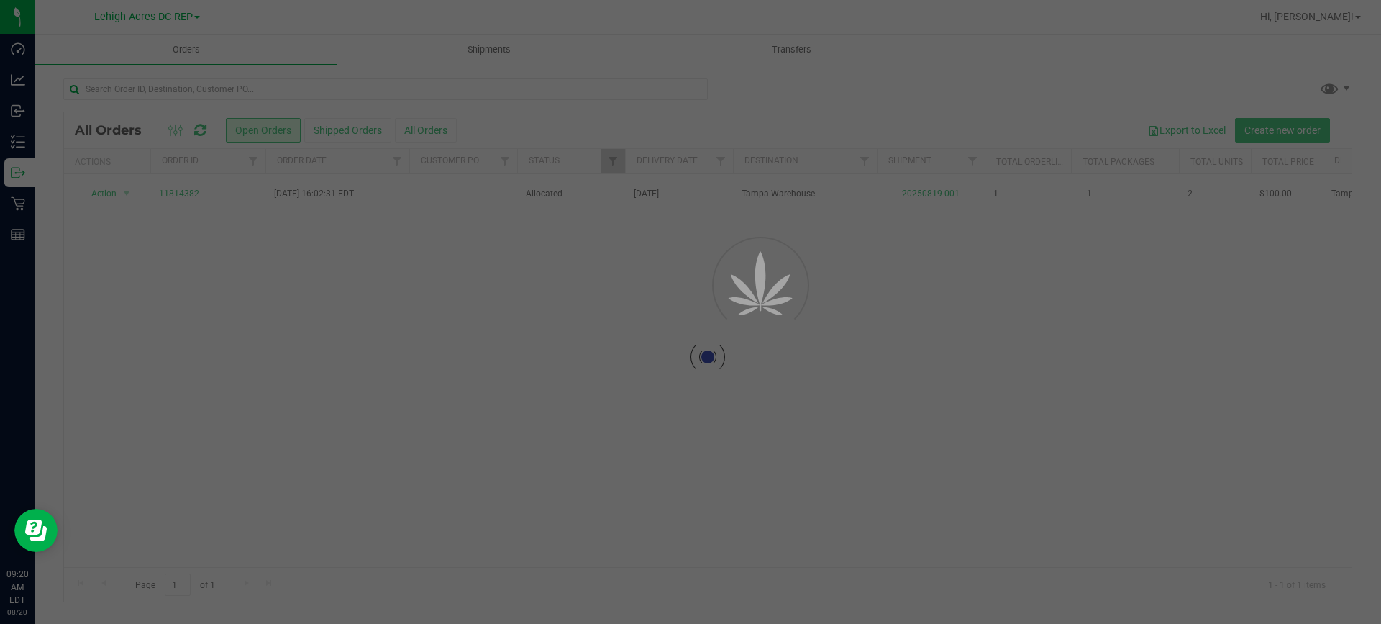
click at [294, 315] on div at bounding box center [690, 312] width 1381 height 624
